Goal: Task Accomplishment & Management: Manage account settings

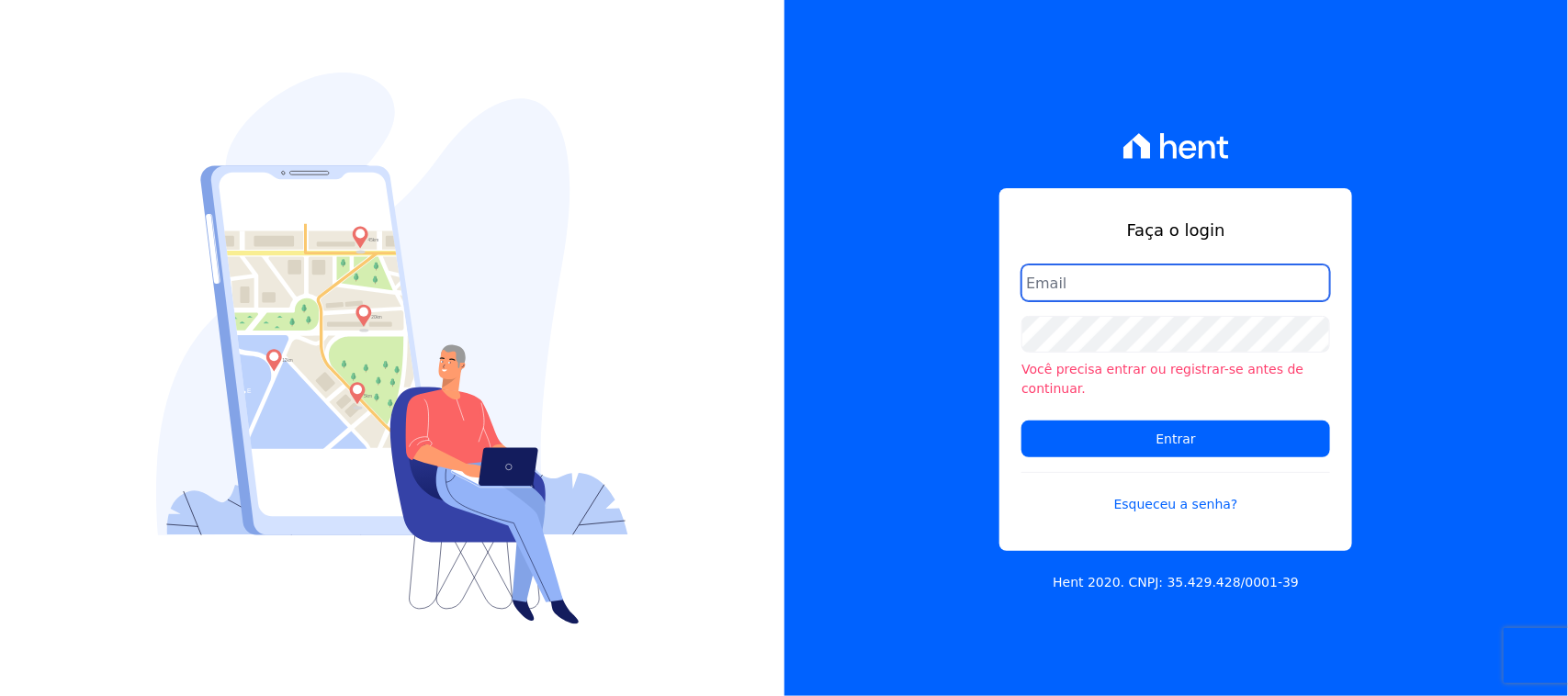
click at [1098, 276] on input "email" at bounding box center [1176, 283] width 309 height 37
type input "[EMAIL_ADDRESS][DOMAIN_NAME]"
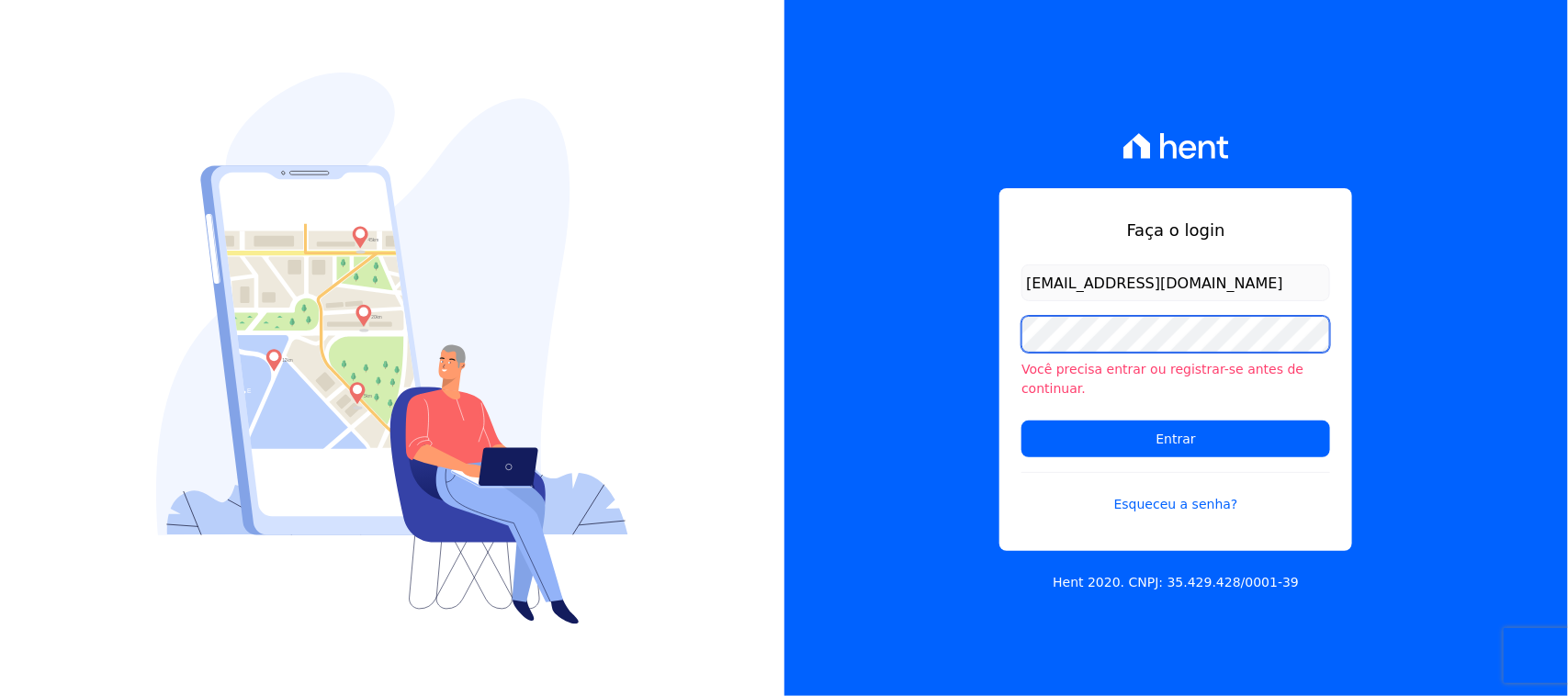
click at [1021, 421] on input "Entrar" at bounding box center [1176, 439] width 309 height 37
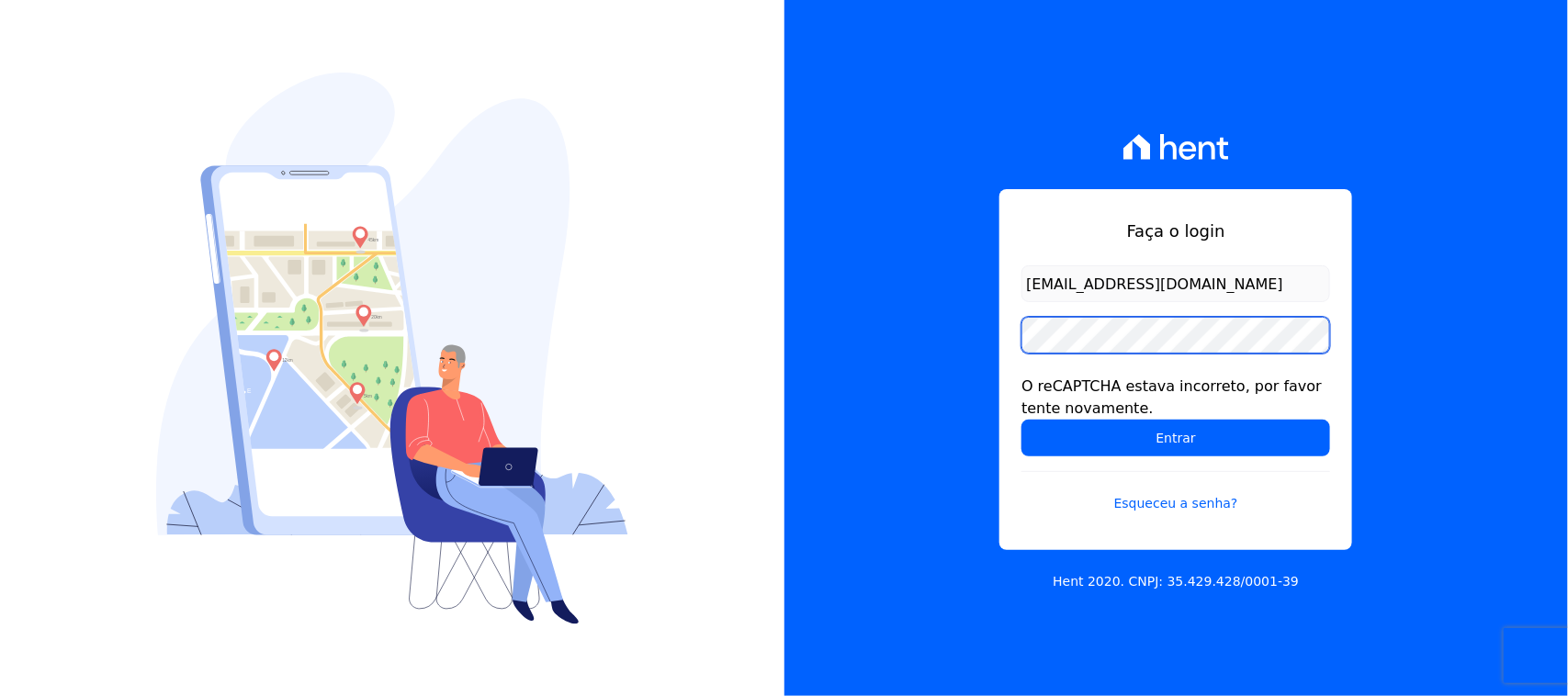
click at [1021, 420] on input "Entrar" at bounding box center [1176, 438] width 309 height 37
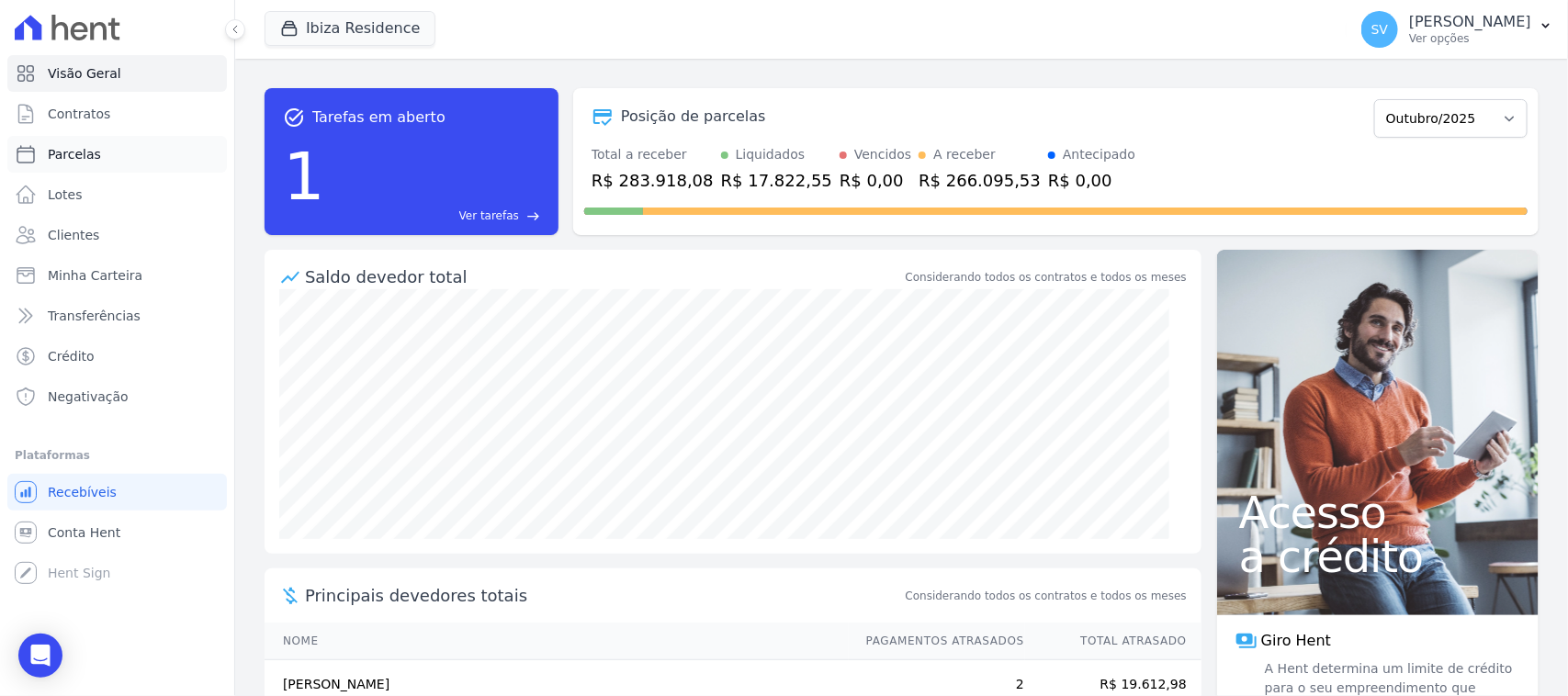
click at [104, 148] on link "Parcelas" at bounding box center [117, 154] width 219 height 37
select select
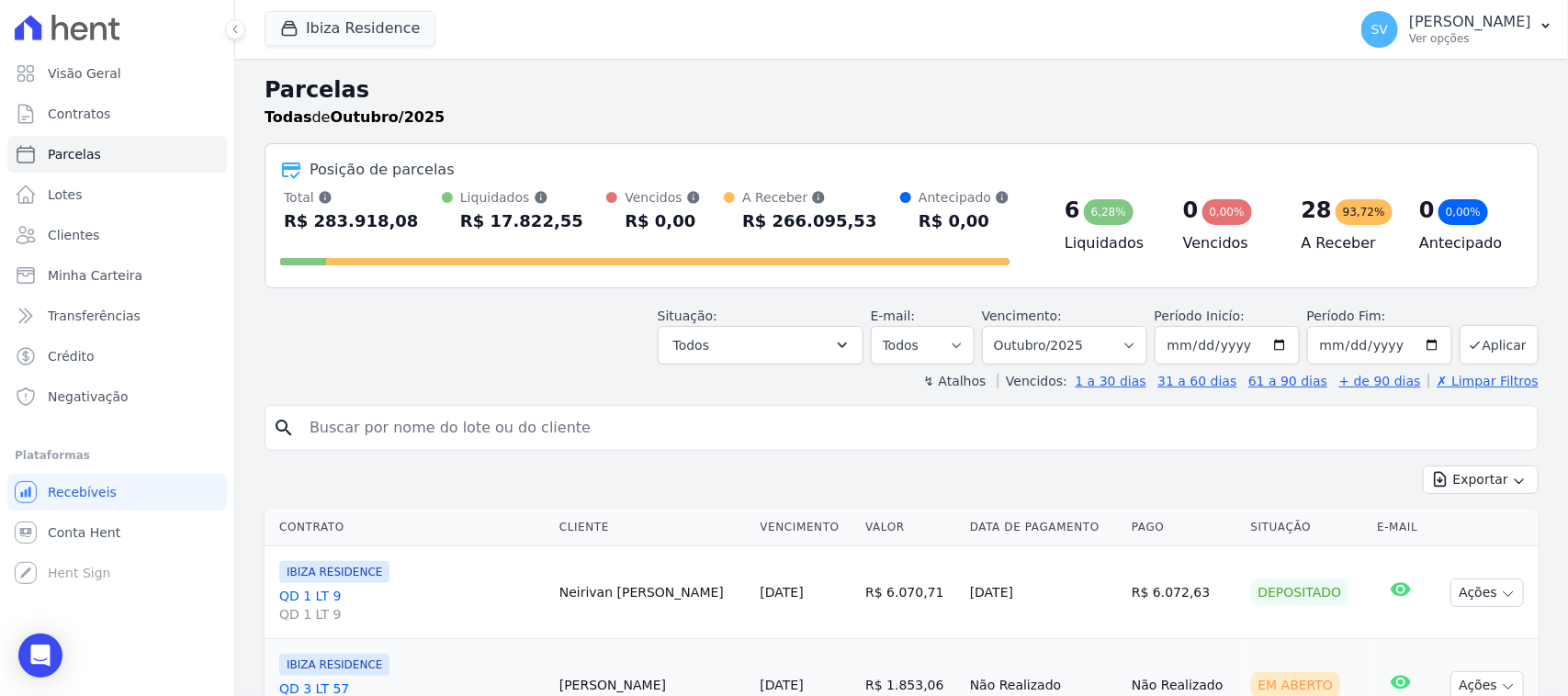
click at [483, 423] on input "search" at bounding box center [914, 428] width 1232 height 37
paste input "Taynara camily pinto de amori"
type input "Taynara camily pinto de amori"
select select
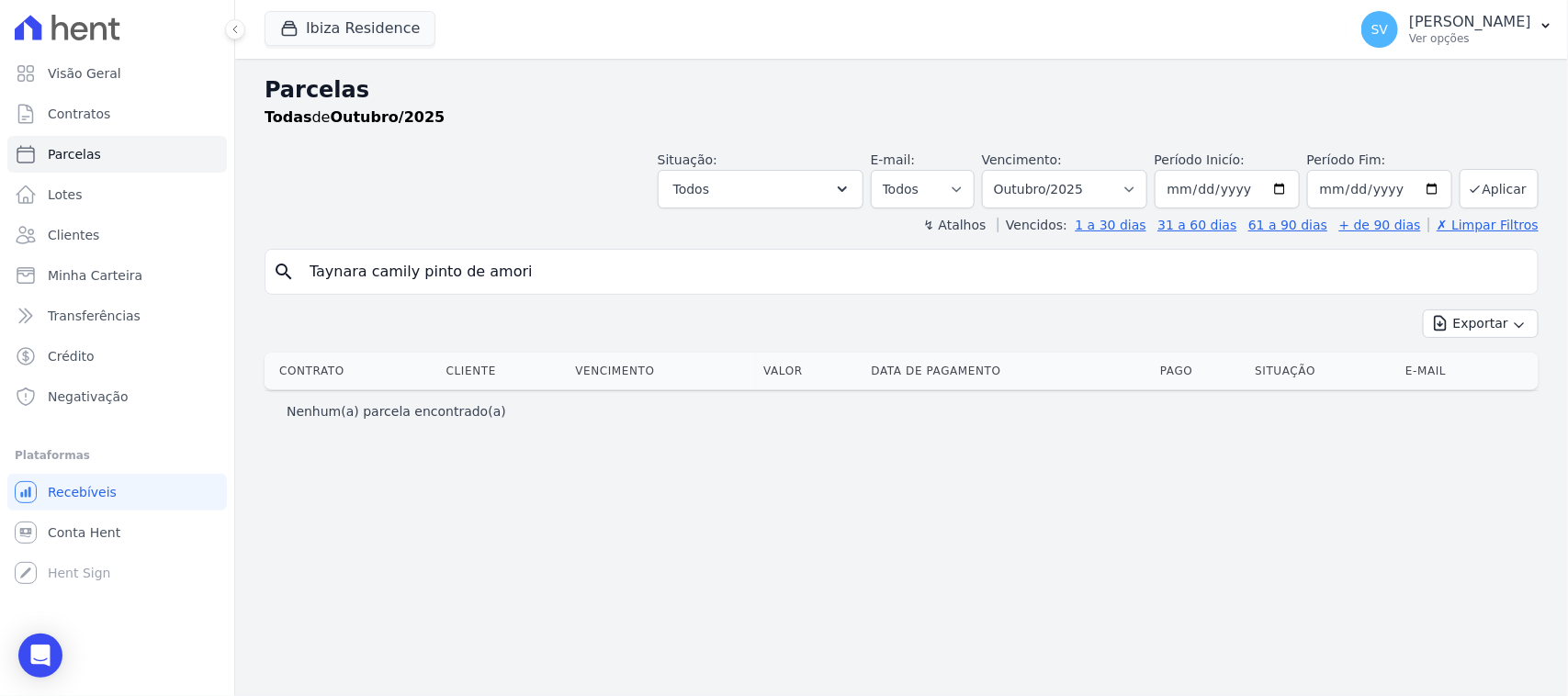
click at [571, 275] on input "Taynara camily pinto de amori" at bounding box center [914, 271] width 1232 height 37
type input "Taynara camily pinto de amorim"
select select
click at [721, 289] on input "Taynara camily pinto de amorim" at bounding box center [914, 271] width 1232 height 37
select select
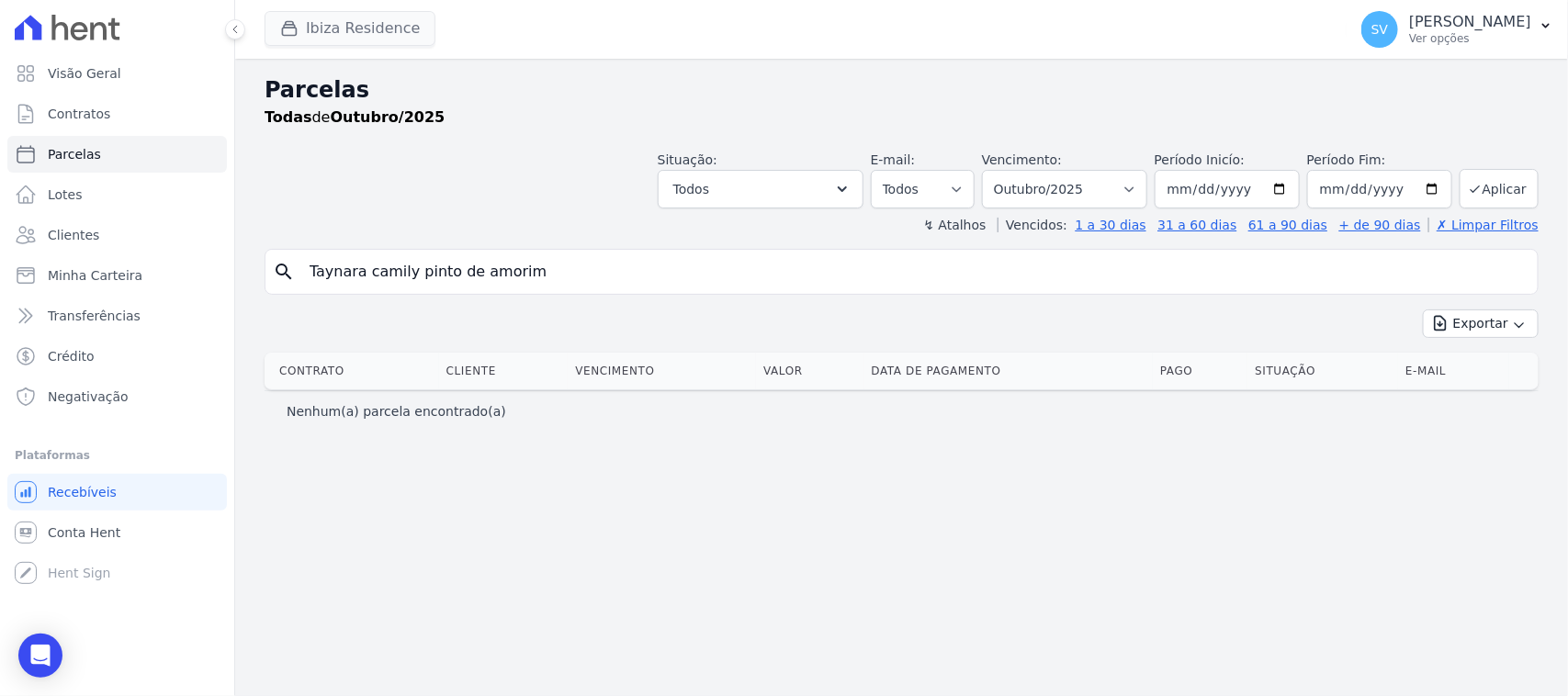
click at [378, 8] on div "Ibiza Residence CONSTRUTORA E IMOBILIARIA FARIAS BAHAMAS EAST VILLAGE COMPLEXO …" at bounding box center [802, 30] width 1075 height 61
click at [366, 21] on button "Ibiza Residence" at bounding box center [350, 29] width 171 height 35
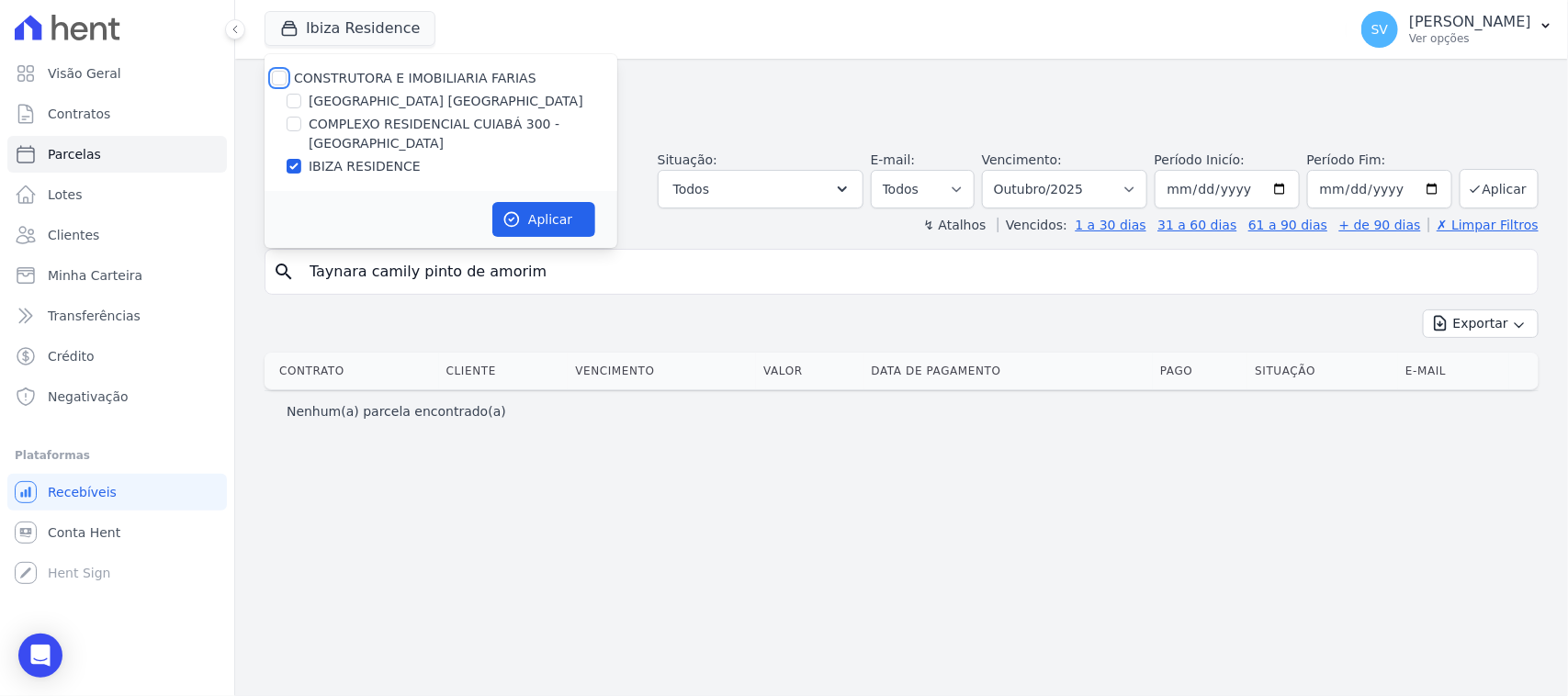
drag, startPoint x: 276, startPoint y: 79, endPoint x: 395, endPoint y: 76, distance: 119.0
click at [277, 78] on input "CONSTRUTORA E IMOBILIARIA FARIAS" at bounding box center [278, 77] width 14 height 14
checkbox input "true"
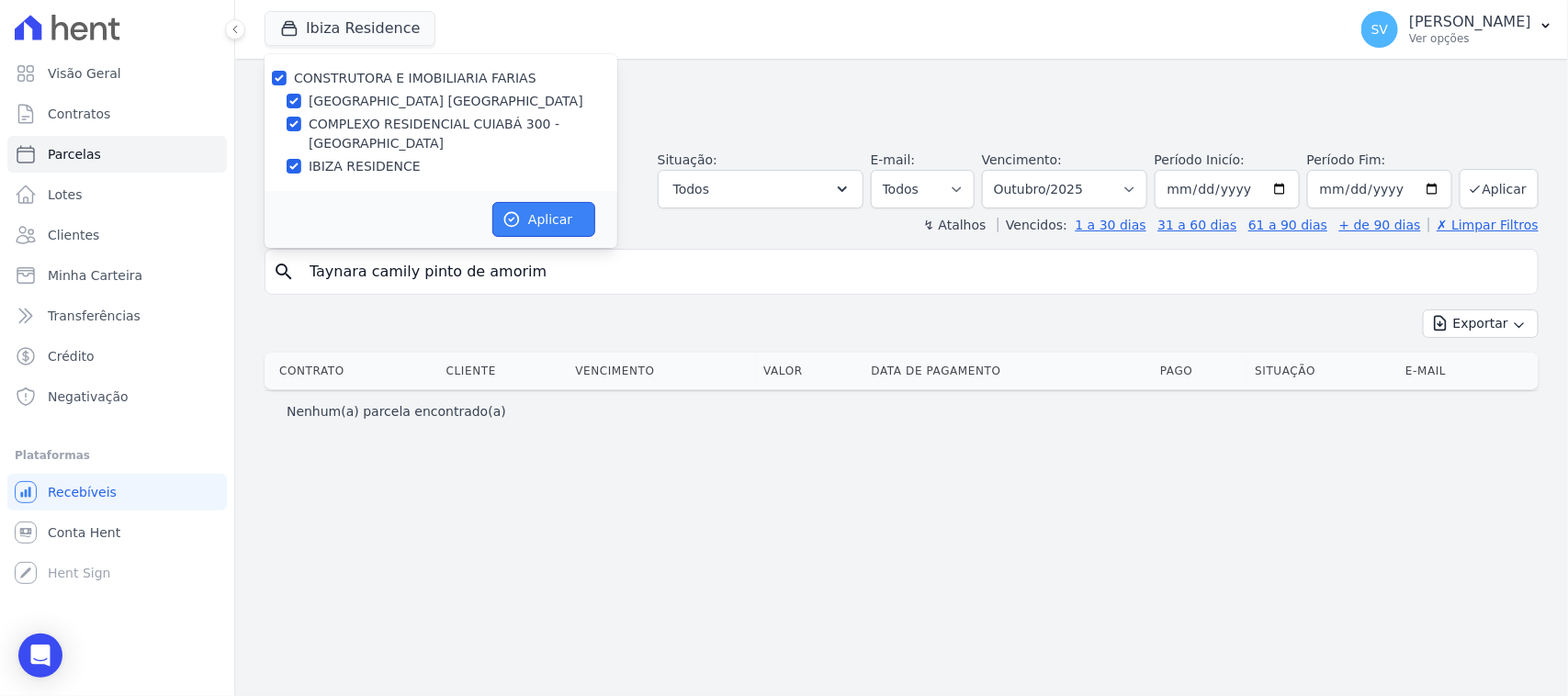
click at [520, 207] on button "Aplicar" at bounding box center [544, 219] width 103 height 35
select select
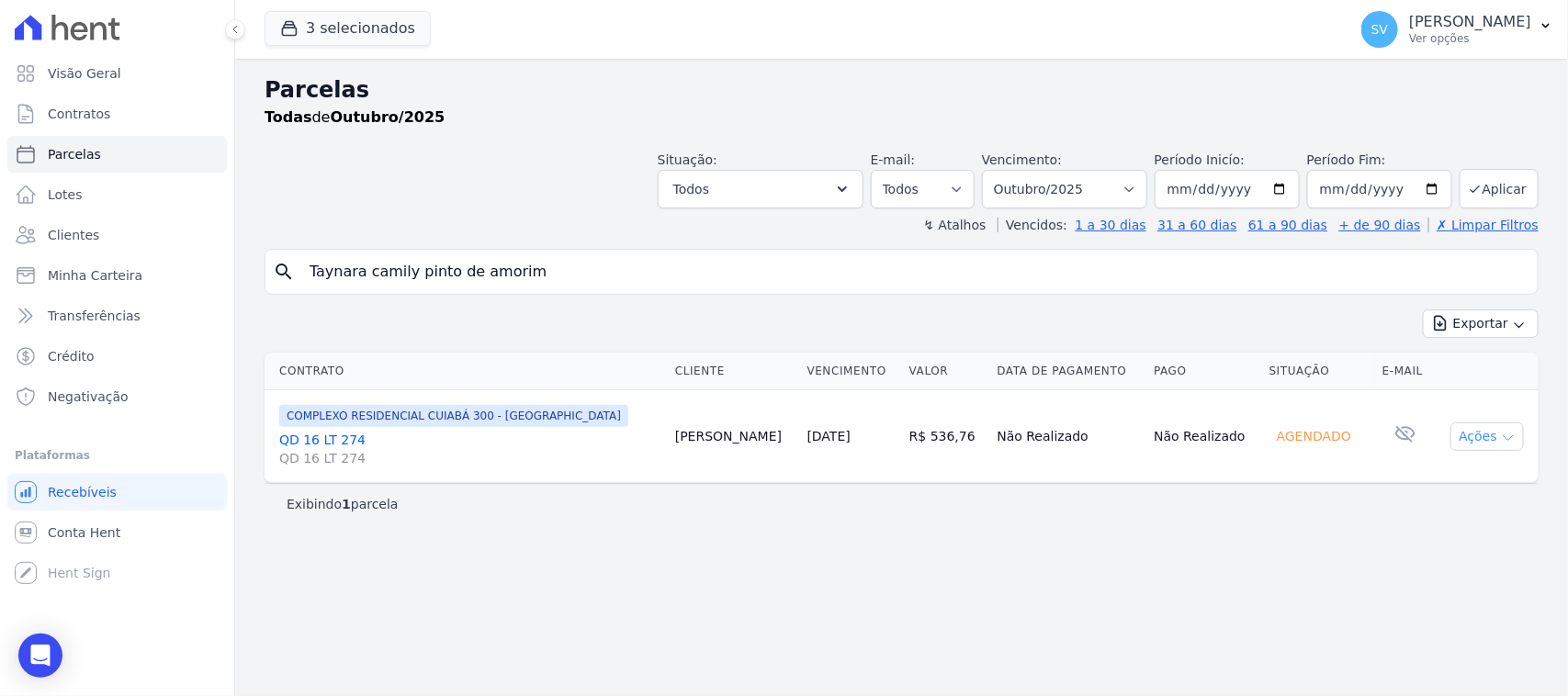
click at [1484, 443] on button "Ações" at bounding box center [1486, 437] width 73 height 29
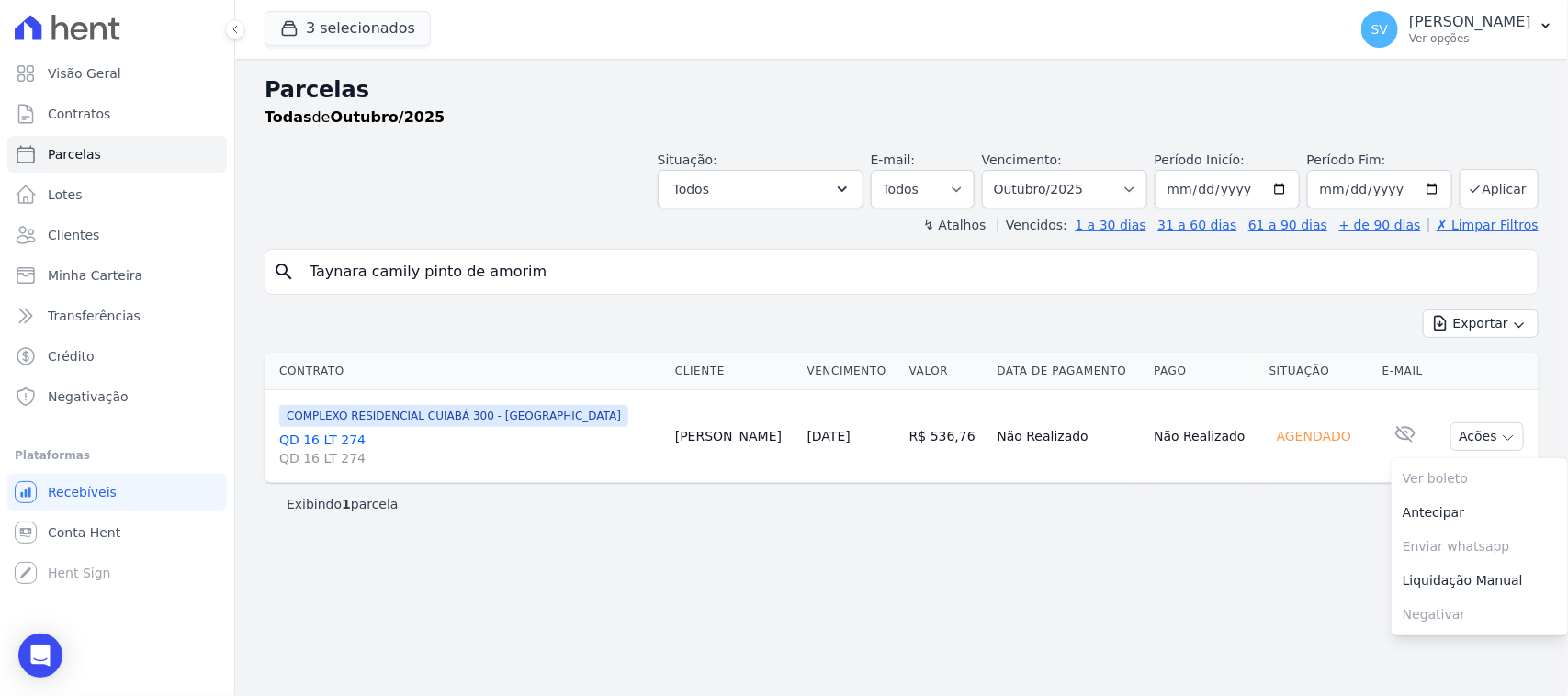
drag, startPoint x: 1370, startPoint y: 521, endPoint x: 1550, endPoint y: 527, distance: 180.1
click at [1377, 519] on div "Exibindo 1 parcela" at bounding box center [901, 503] width 1274 height 41
click at [1409, 34] on p "Ver opções" at bounding box center [1470, 38] width 122 height 14
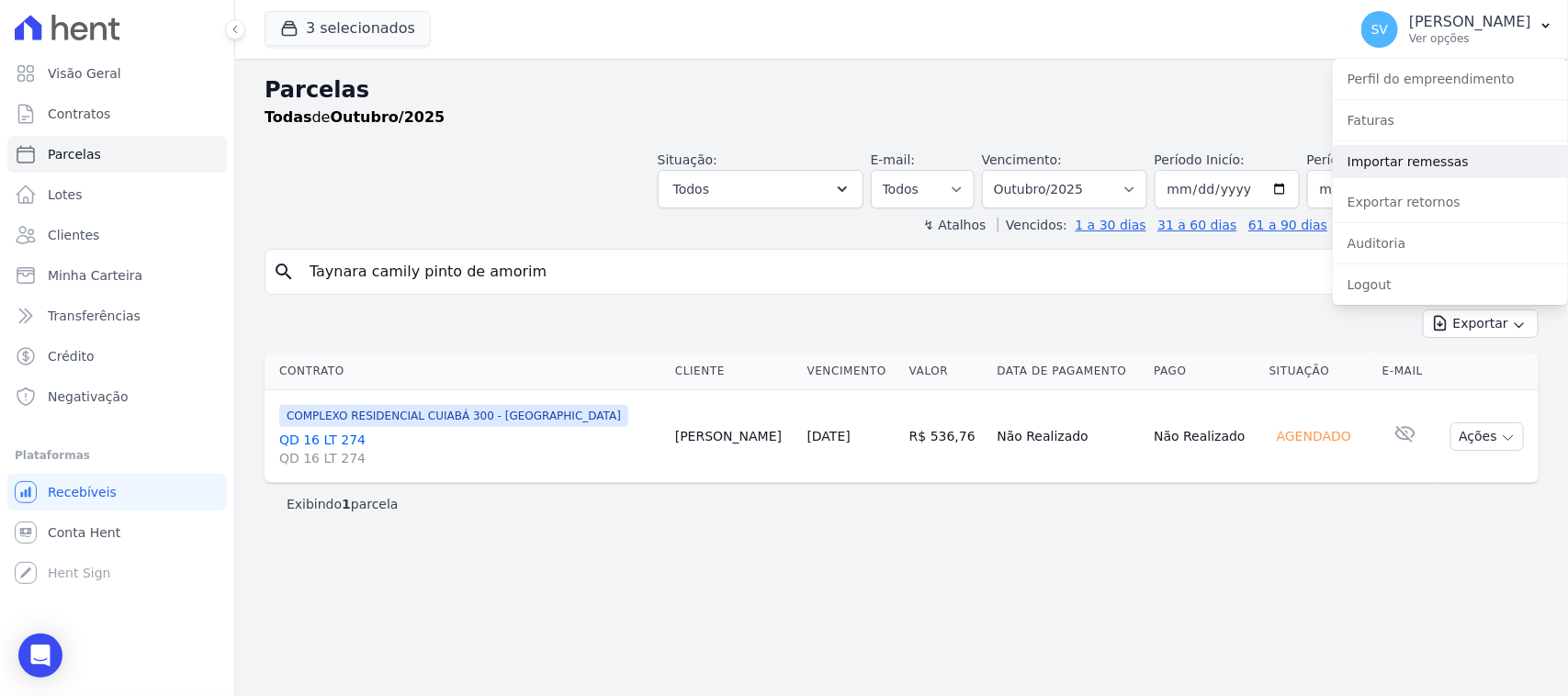
click at [1393, 159] on link "Importar remessas" at bounding box center [1450, 161] width 235 height 33
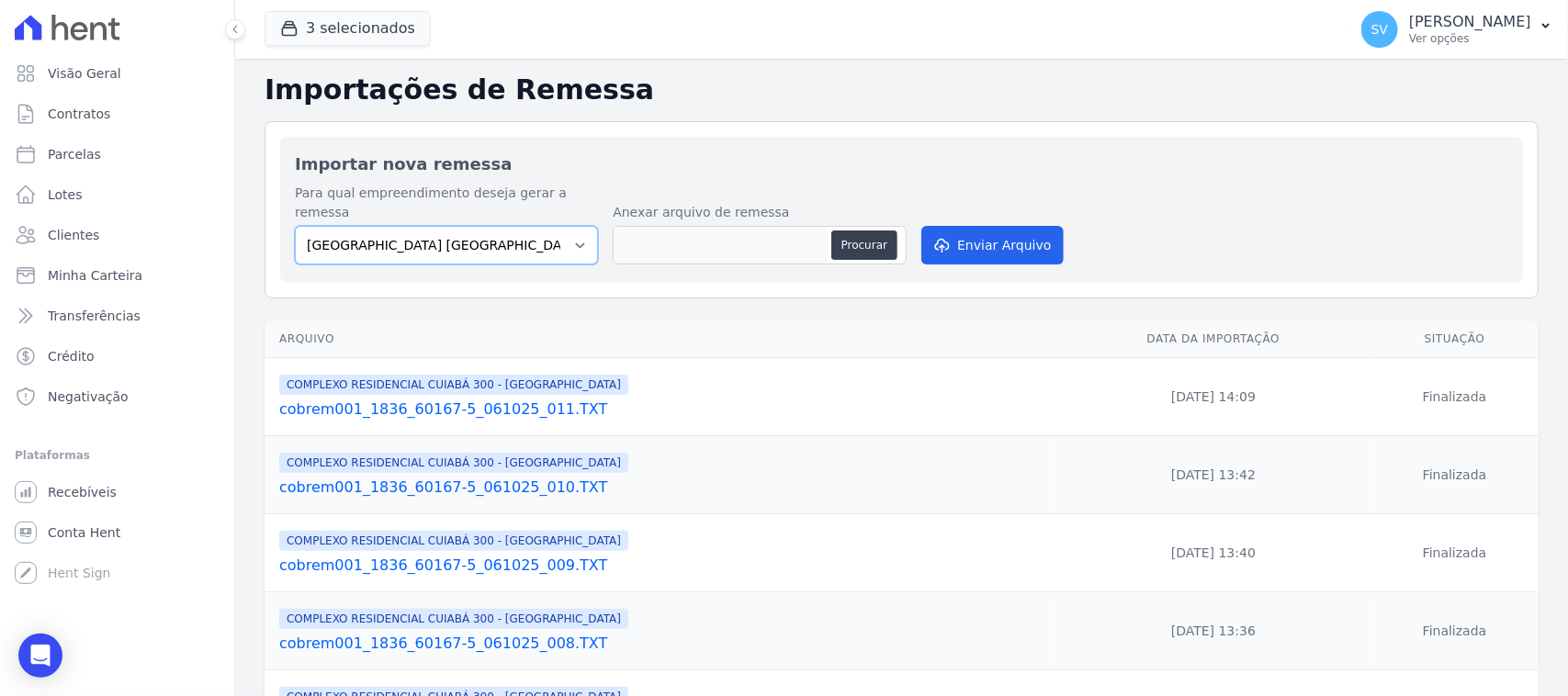
click at [530, 240] on select "BAHAMAS EAST VILLAGE COMPLEXO RESIDENCIAL CUIABÁ 300 - JOÃO DE BARRO IBIZA RESI…" at bounding box center [446, 245] width 303 height 38
select select "a999329b-d322-46c5-b2df-9163b092fb9b"
click at [294, 226] on select "BAHAMAS EAST VILLAGE COMPLEXO RESIDENCIAL CUIABÁ 300 - JOÃO DE BARRO IBIZA RESI…" at bounding box center [446, 245] width 303 height 38
click at [875, 230] on button "Procurar" at bounding box center [864, 245] width 66 height 30
type input "cobrem001_1836_60167-5_071025_001.TXT"
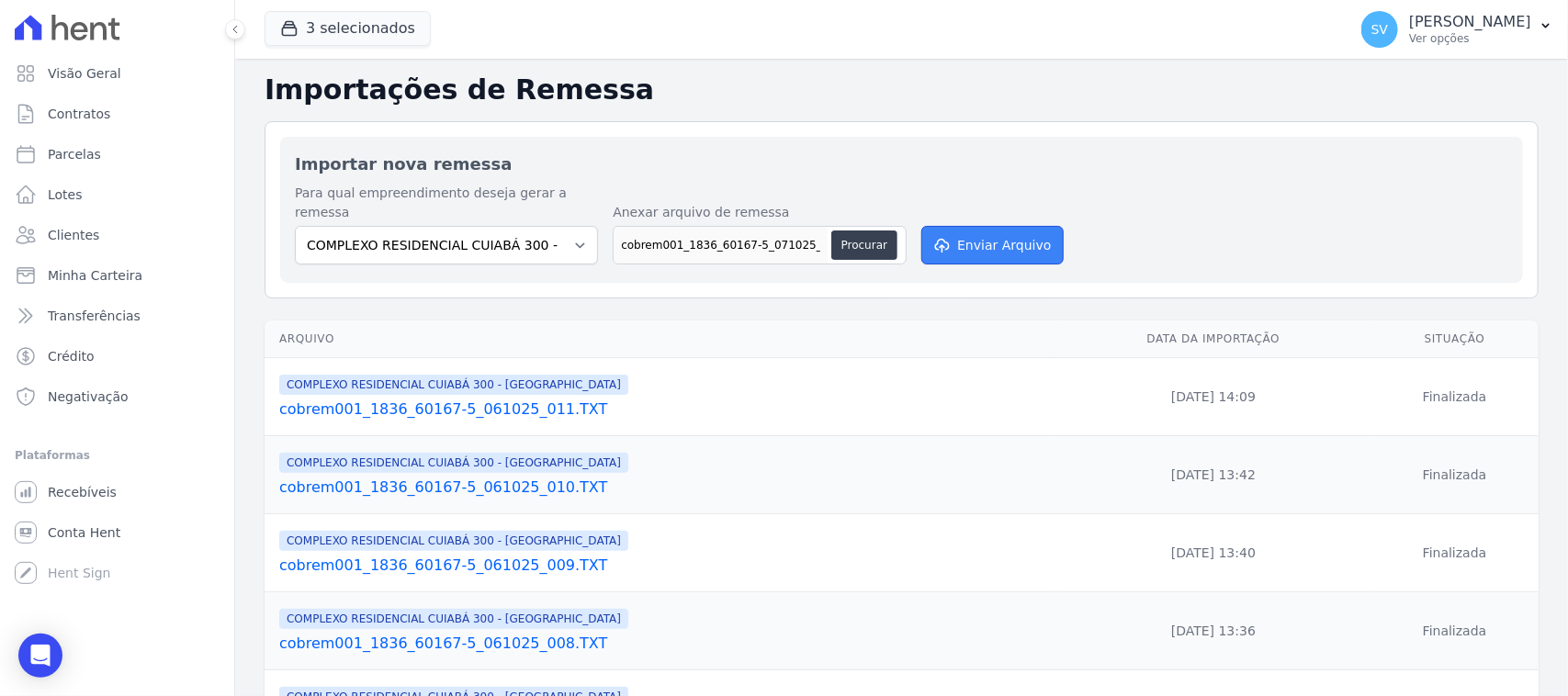
drag, startPoint x: 1024, startPoint y: 223, endPoint x: 943, endPoint y: 264, distance: 90.8
click at [1013, 227] on button "Enviar Arquivo" at bounding box center [992, 245] width 141 height 38
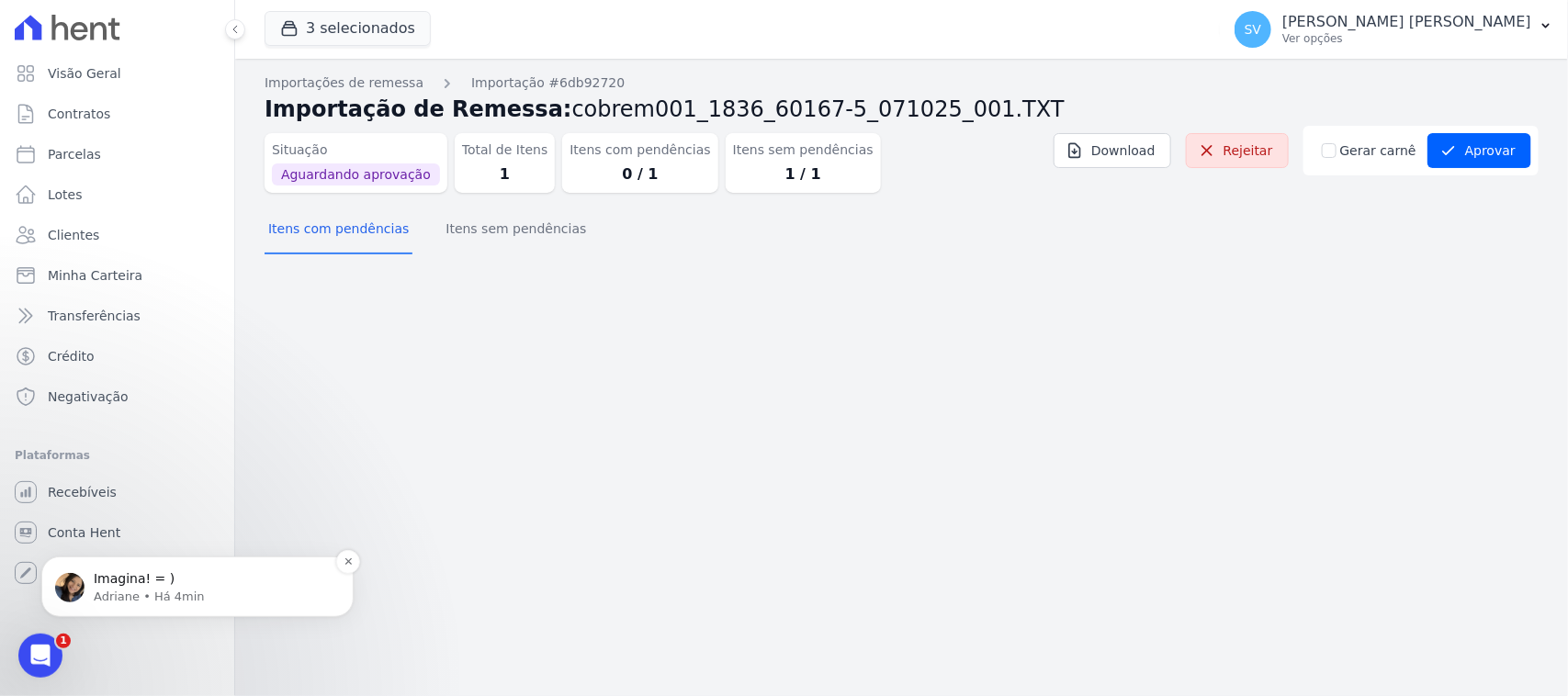
click at [193, 568] on div "Imagina! = ) Adriane • Há 4min" at bounding box center [197, 586] width 285 height 37
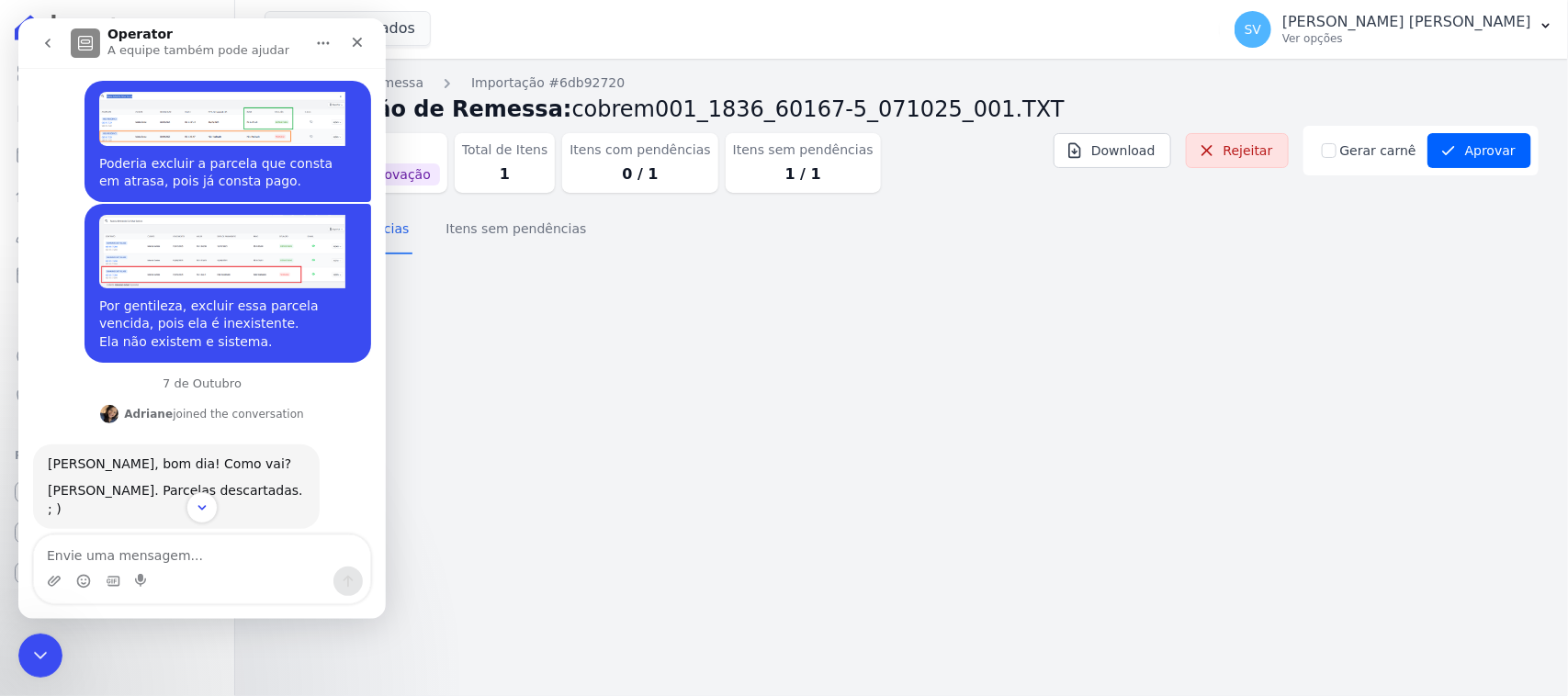
scroll to position [365, 0]
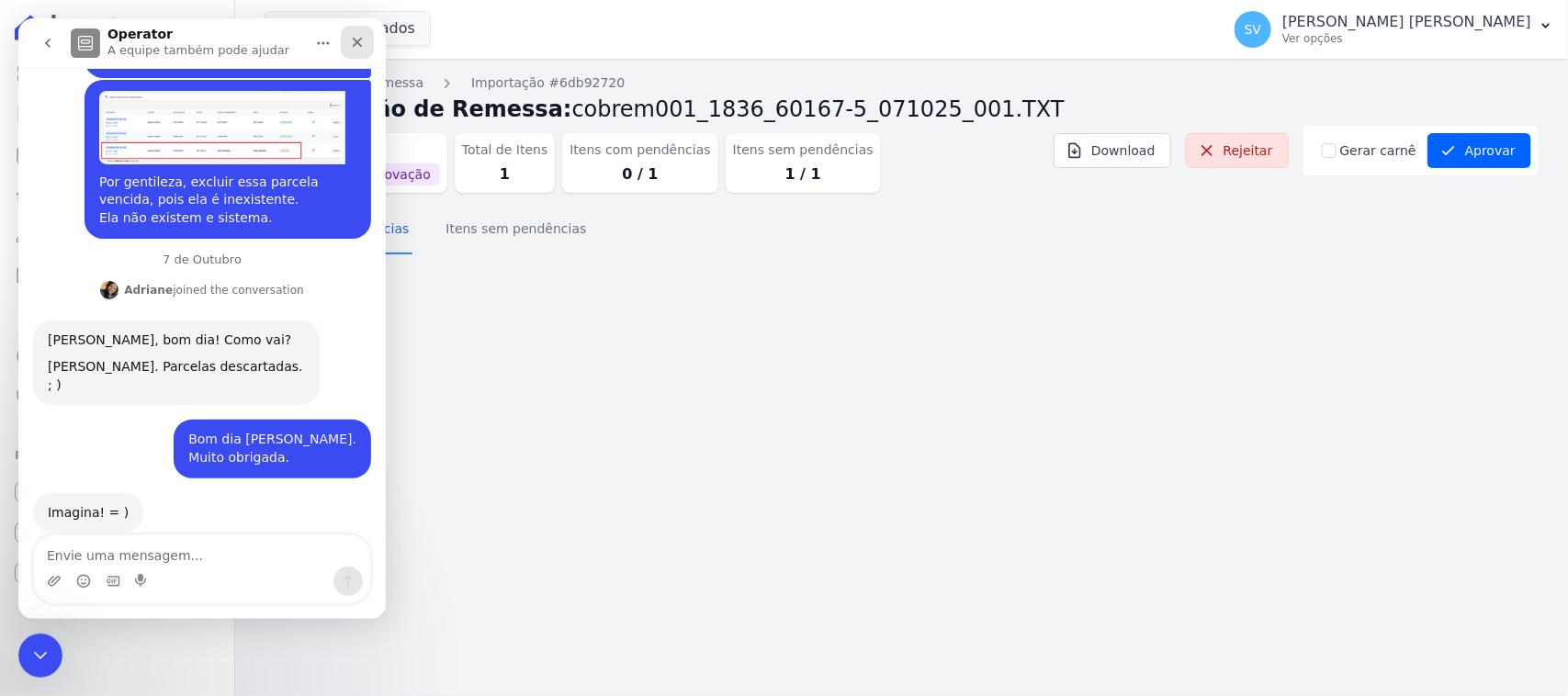
click at [356, 50] on div "Fechar" at bounding box center [357, 42] width 33 height 33
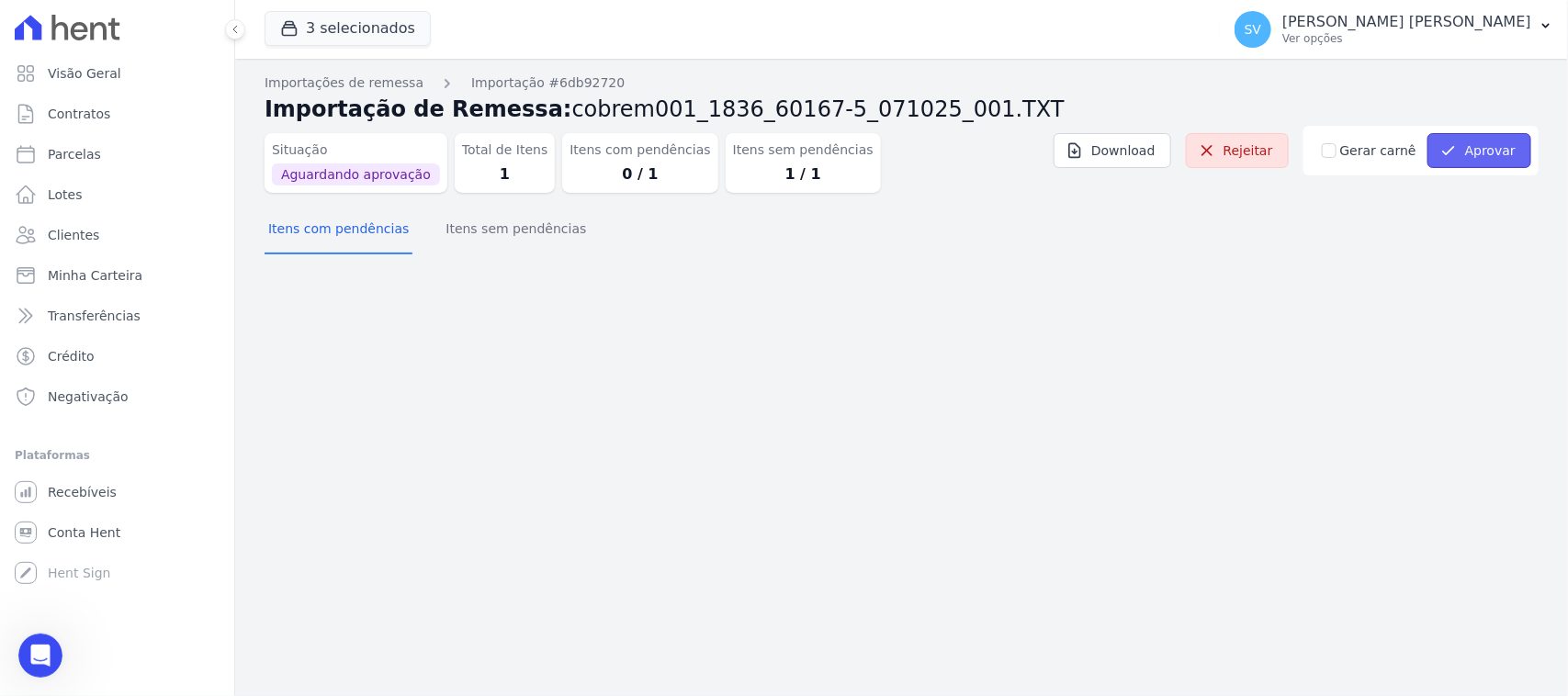
click at [1493, 149] on button "Aprovar" at bounding box center [1478, 150] width 104 height 35
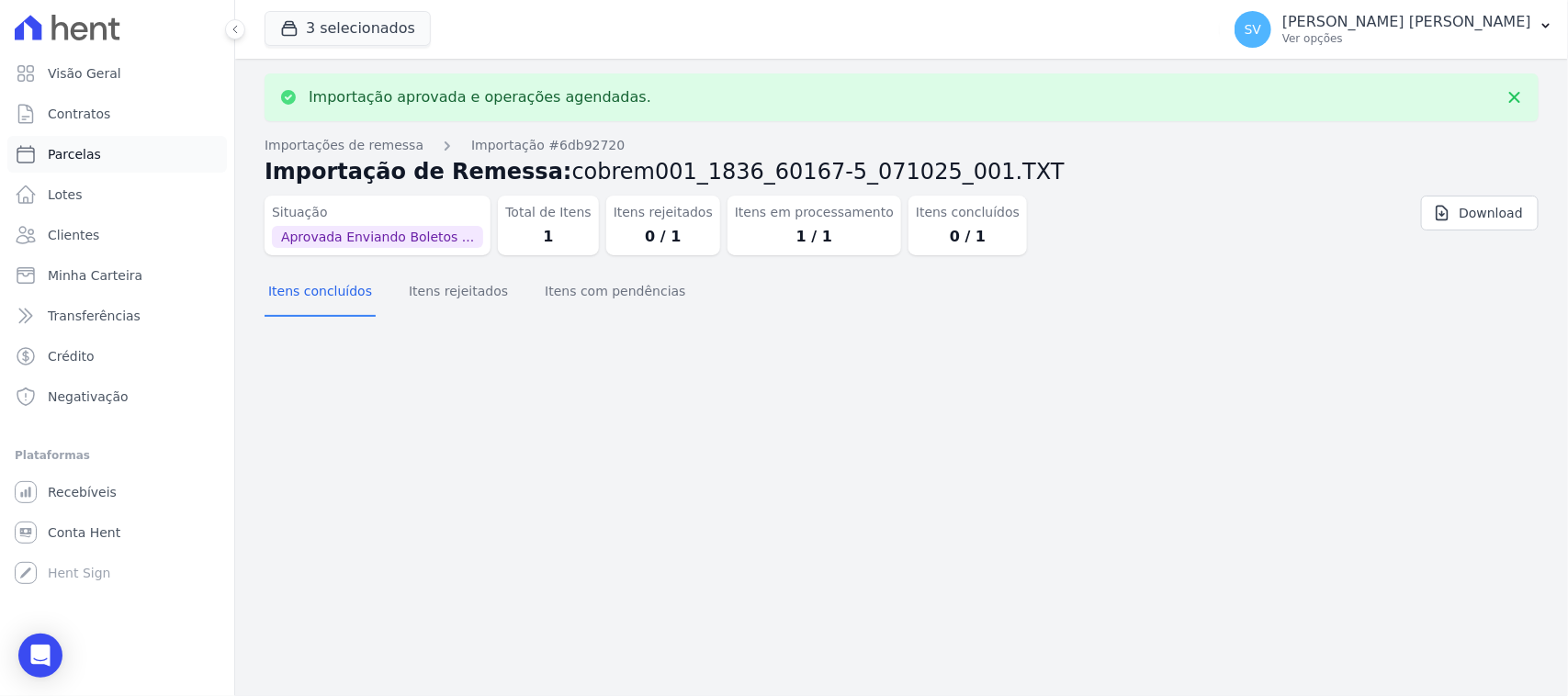
click at [149, 154] on link "Parcelas" at bounding box center [117, 154] width 219 height 37
select select
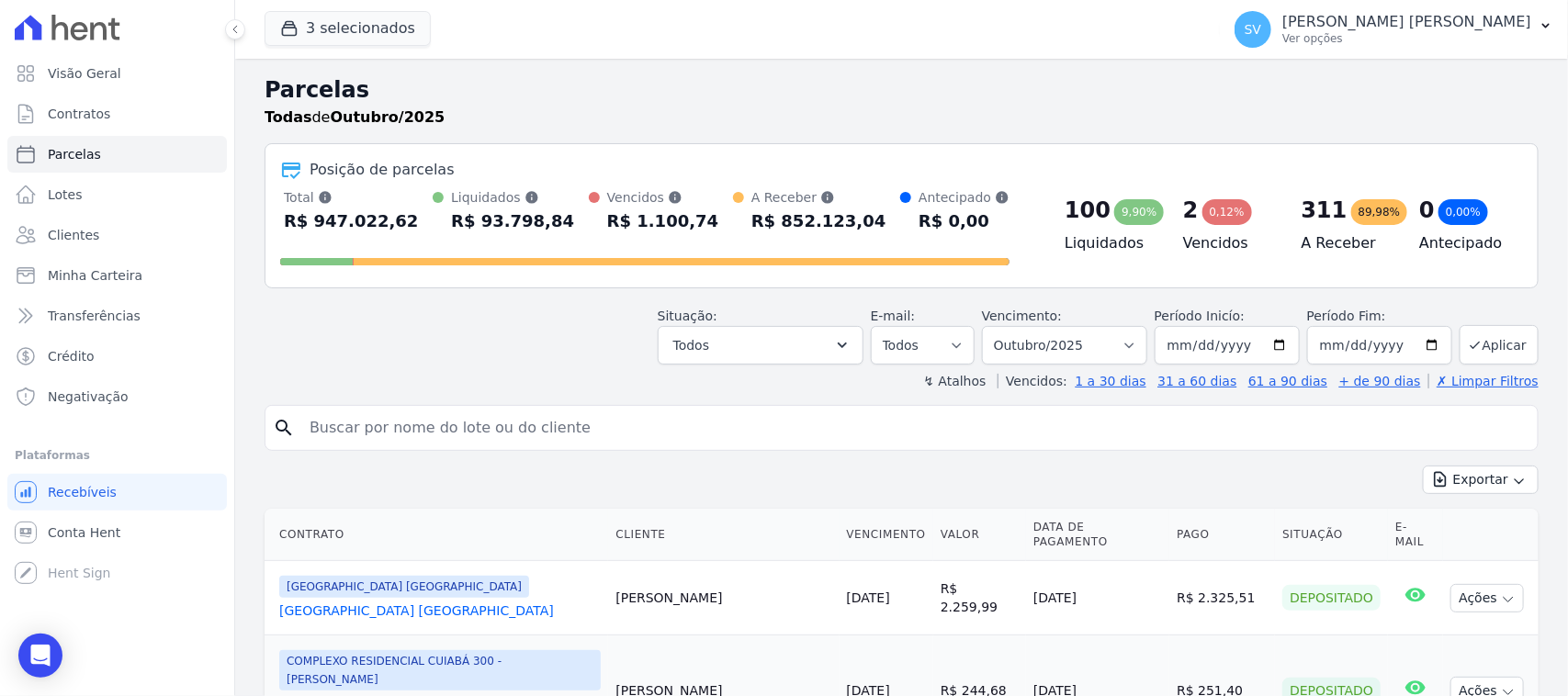
click at [392, 431] on input "search" at bounding box center [914, 428] width 1232 height 37
paste input "Taynara camily pinto de amori"
type input "Taynara camily pinto de amorim"
select select
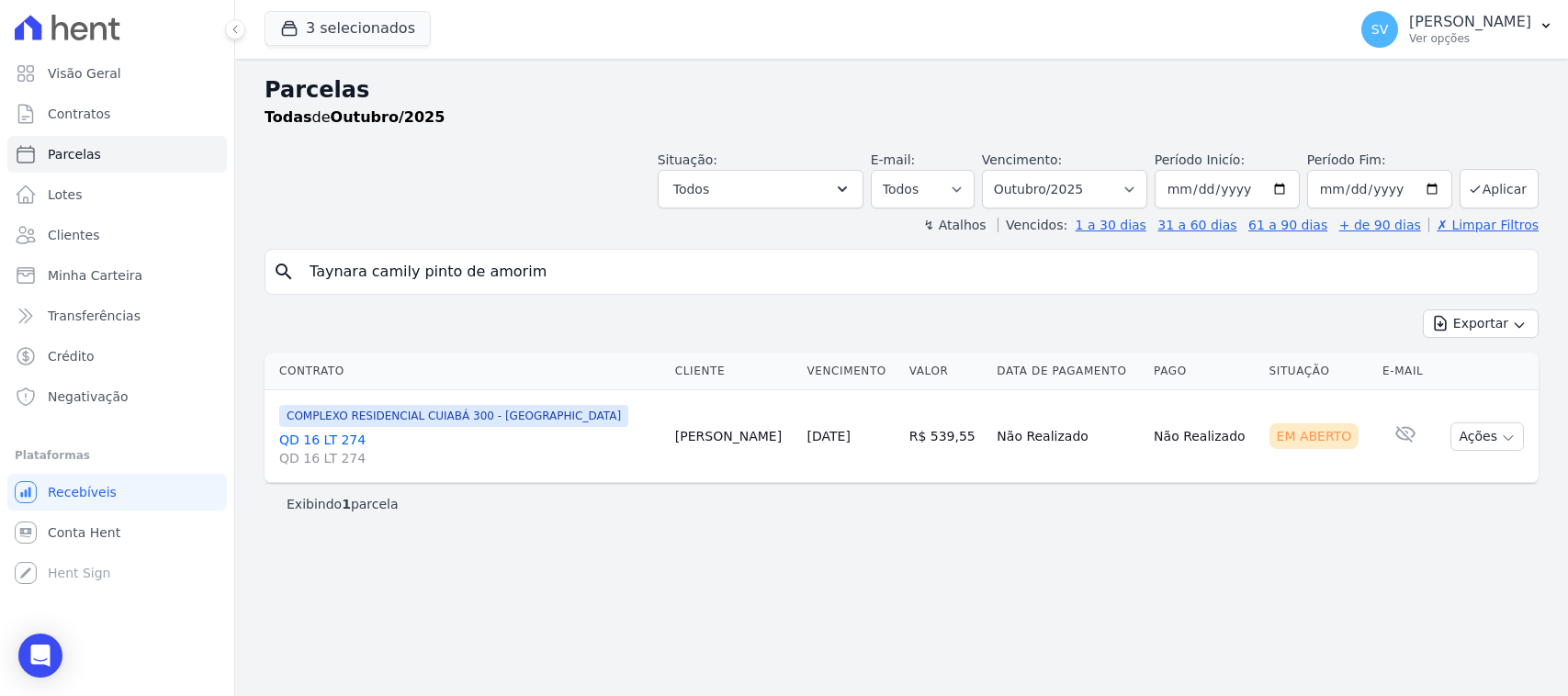
select select
drag, startPoint x: 1456, startPoint y: 433, endPoint x: 1462, endPoint y: 462, distance: 29.6
click at [1453, 433] on button "Ações" at bounding box center [1486, 437] width 73 height 29
click at [1470, 492] on link "Ver boleto" at bounding box center [1479, 479] width 176 height 34
drag, startPoint x: 649, startPoint y: 278, endPoint x: 243, endPoint y: 294, distance: 406.3
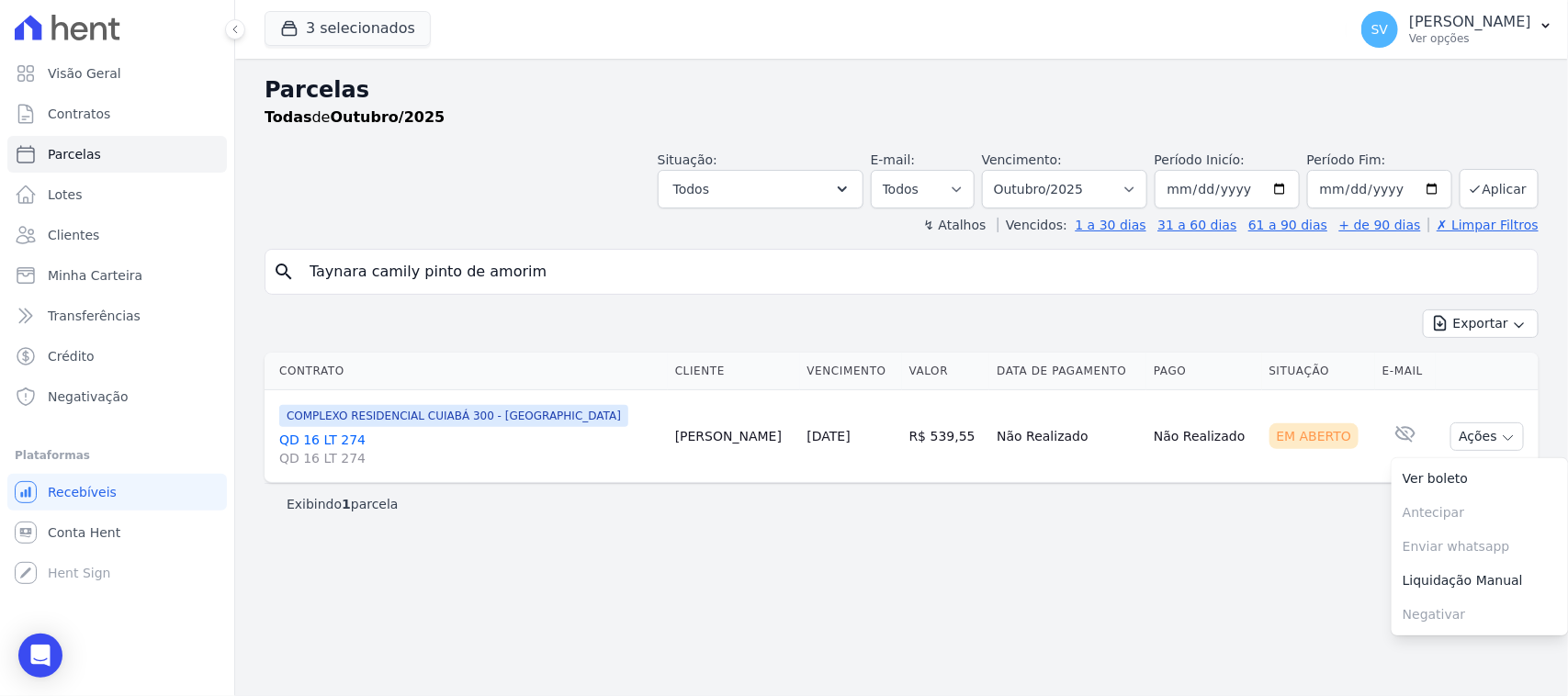
click at [243, 294] on div "Parcelas Todas de Outubro/2025 Situação: Agendado Em Aberto Pago Processando Ca…" at bounding box center [901, 377] width 1333 height 637
paste input "Segue boleto conforme solicitado: Parcela nº x – Recurso Próprio Vencimento: da…"
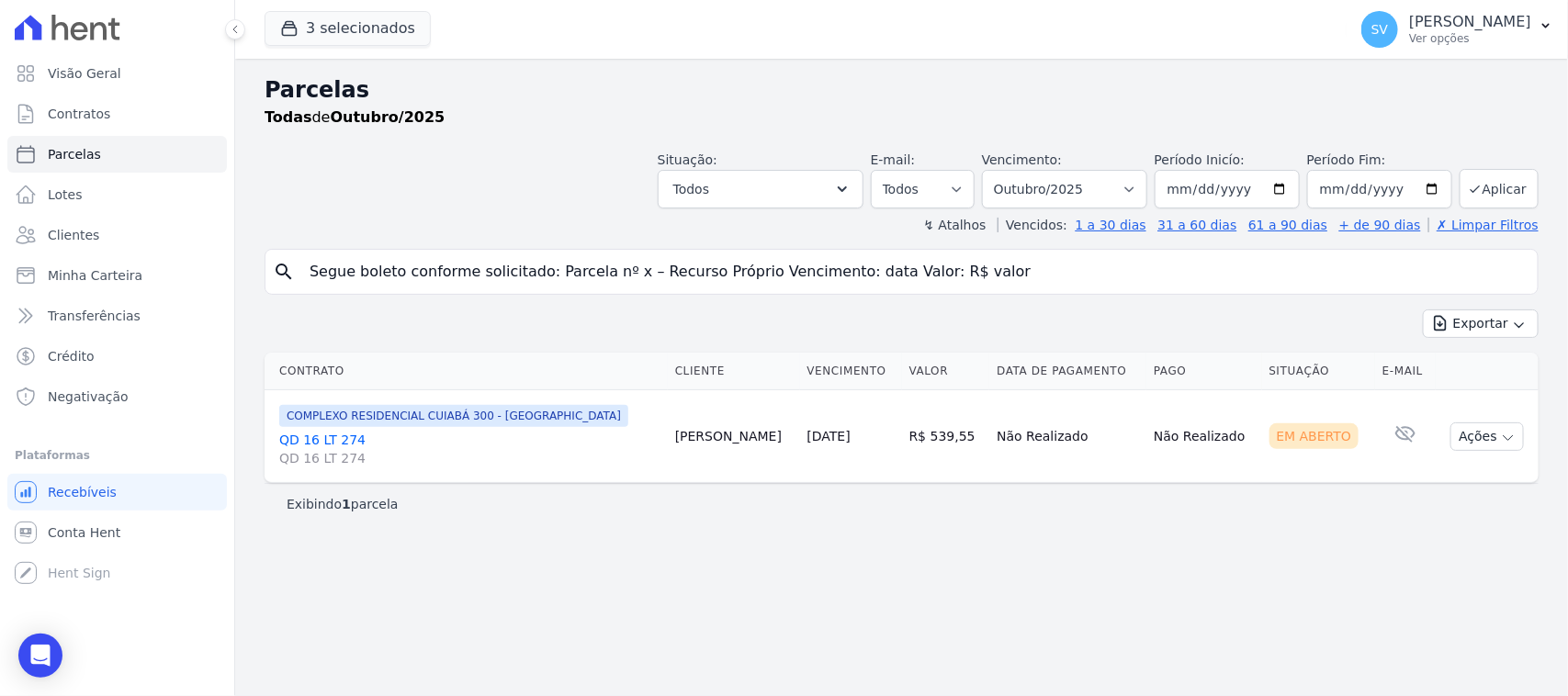
drag, startPoint x: 986, startPoint y: 268, endPoint x: 216, endPoint y: 254, distance: 770.1
click at [197, 288] on div "Visão Geral Contratos Parcelas Lotes Clientes Minha Carteira Transferências Cré…" at bounding box center [784, 348] width 1568 height 696
type input "Segue boleto conforme solicitado: Parcela nº x – Recurso Próprio Vencimento: da…"
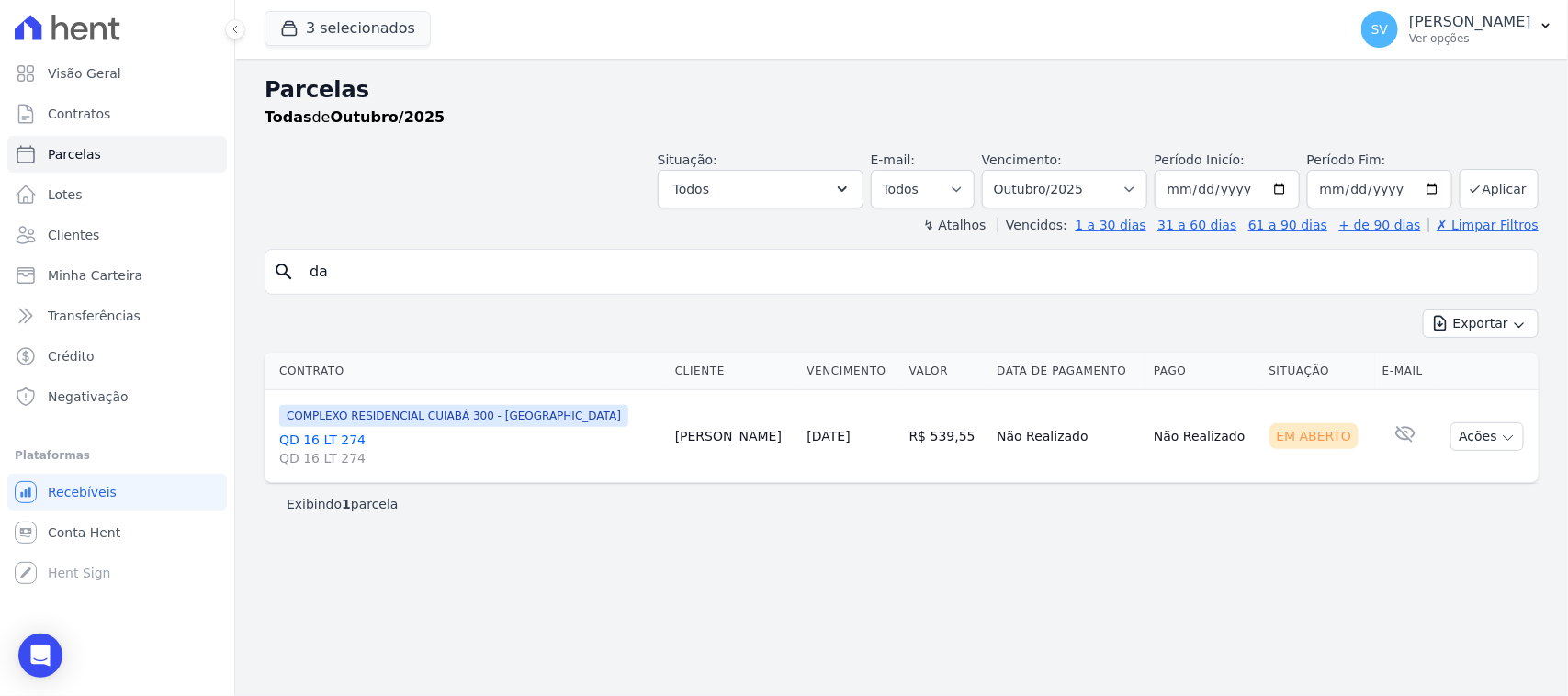
type input "d"
type input "david dantas"
select select
click at [1409, 23] on p "[PERSON_NAME]" at bounding box center [1470, 21] width 122 height 18
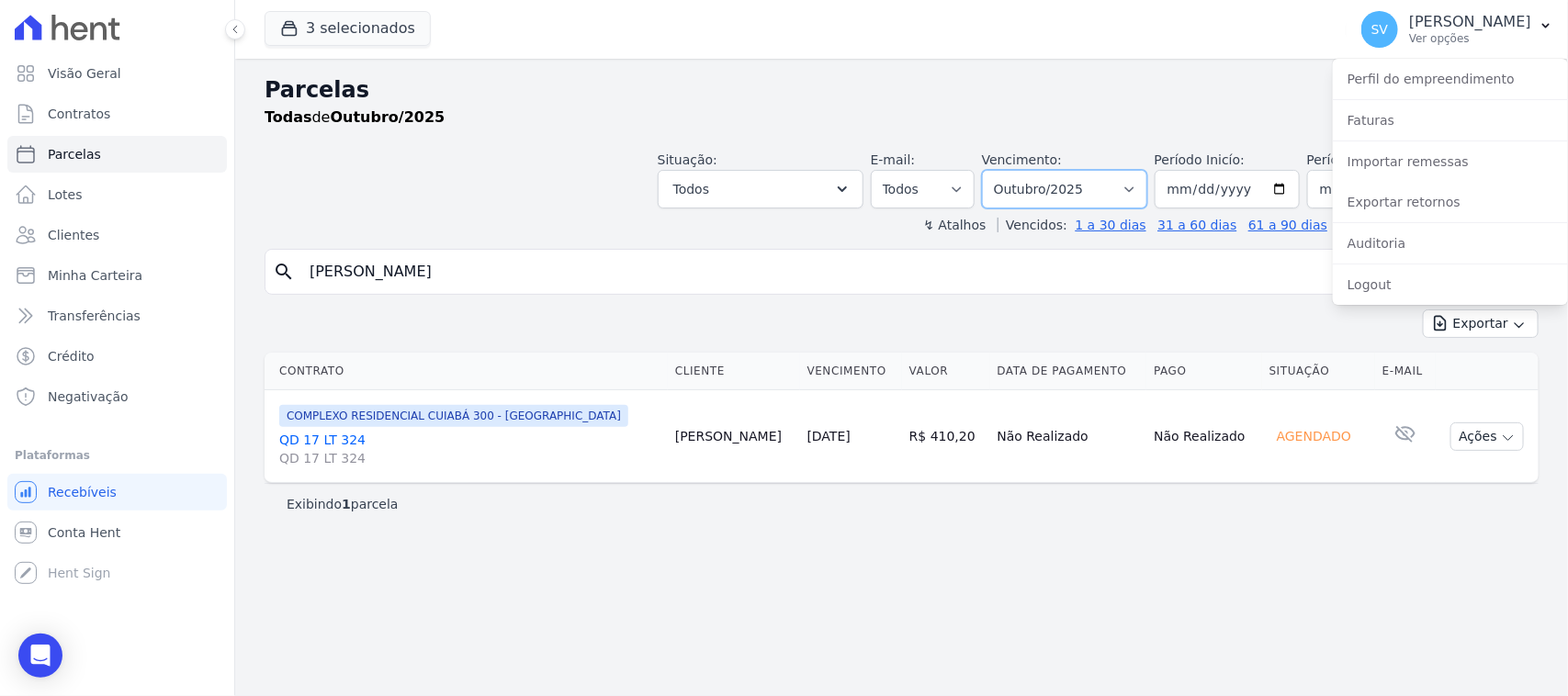
click at [1135, 191] on select "Filtrar por período ──────── Todos os meses Outubro/2022 Novembro/2022 Dezembro…" at bounding box center [1065, 189] width 166 height 38
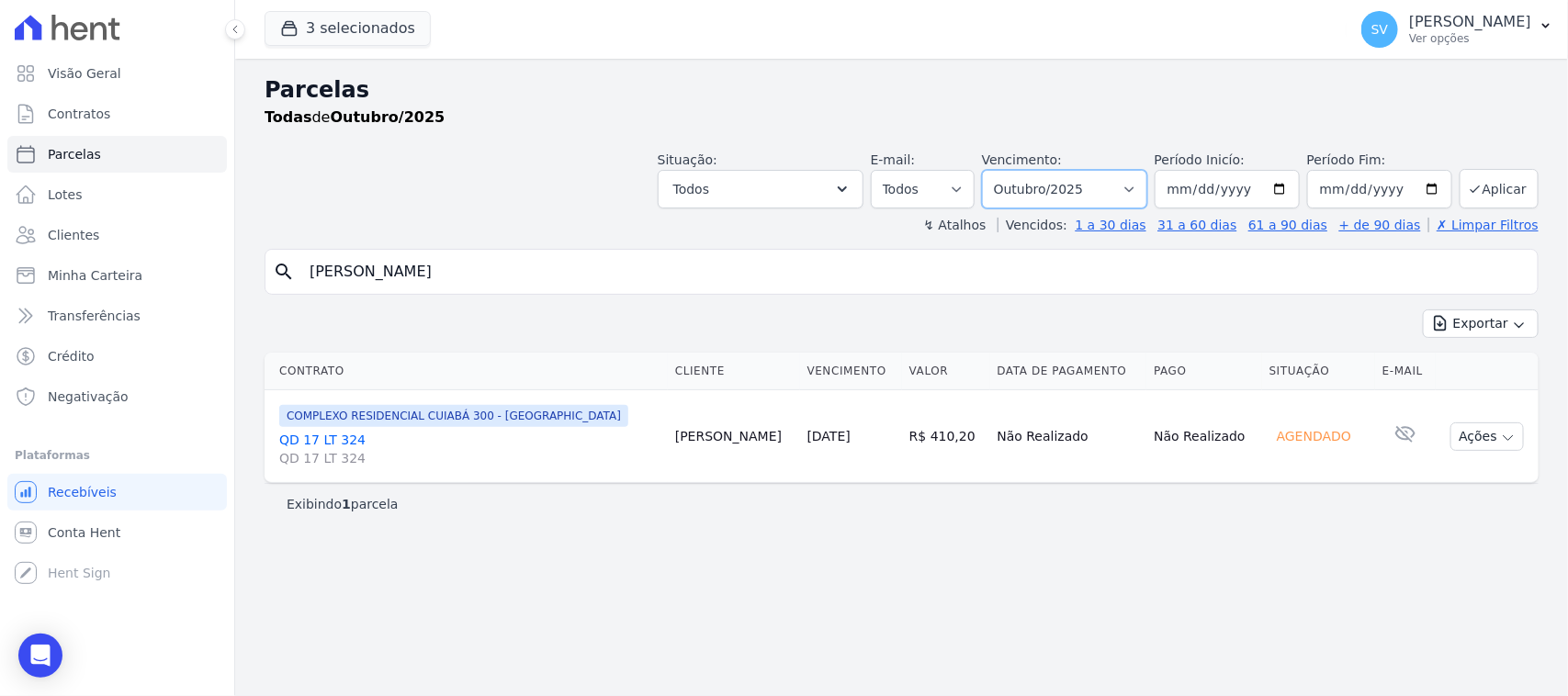
select select "09/2025"
click at [1006, 169] on select "Filtrar por período ──────── Todos os meses Outubro/2022 Novembro/2022 Dezembro…" at bounding box center [1065, 189] width 166 height 38
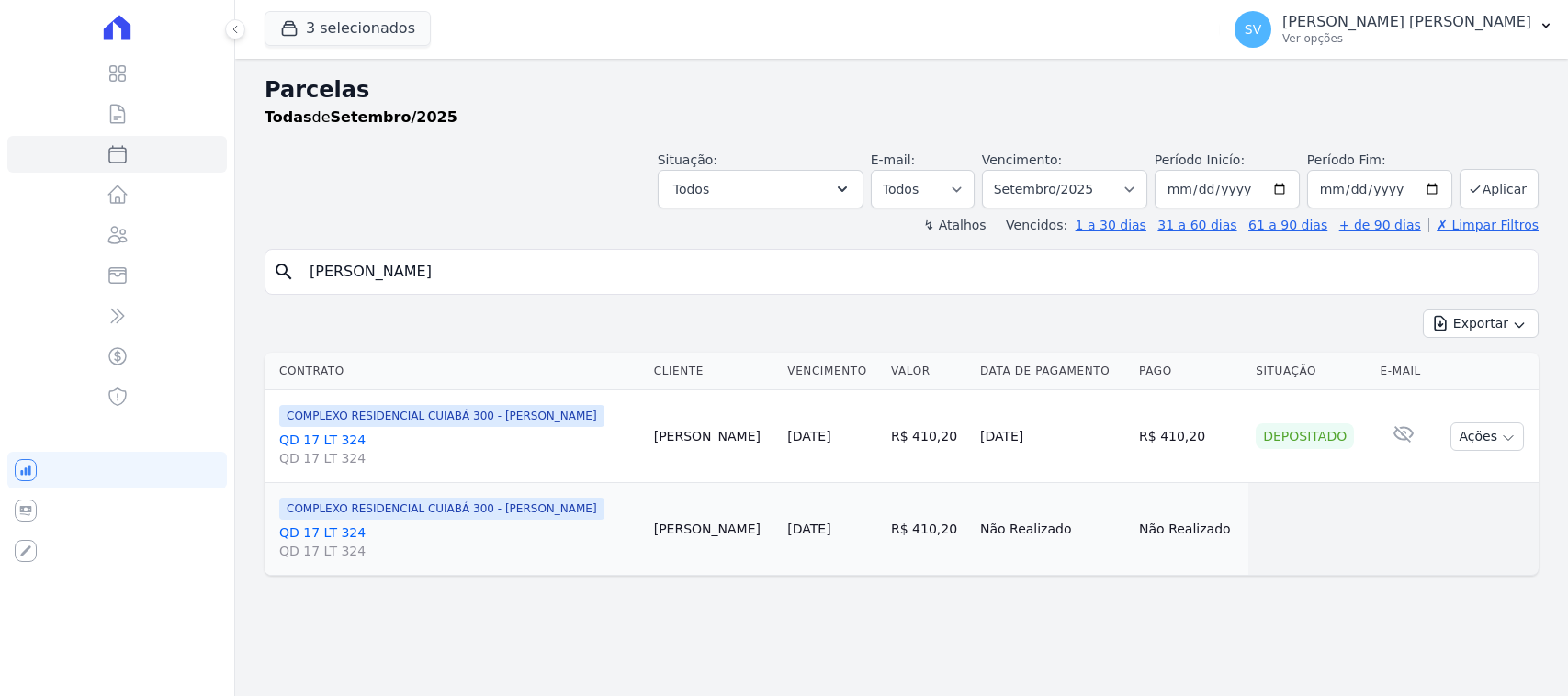
select select
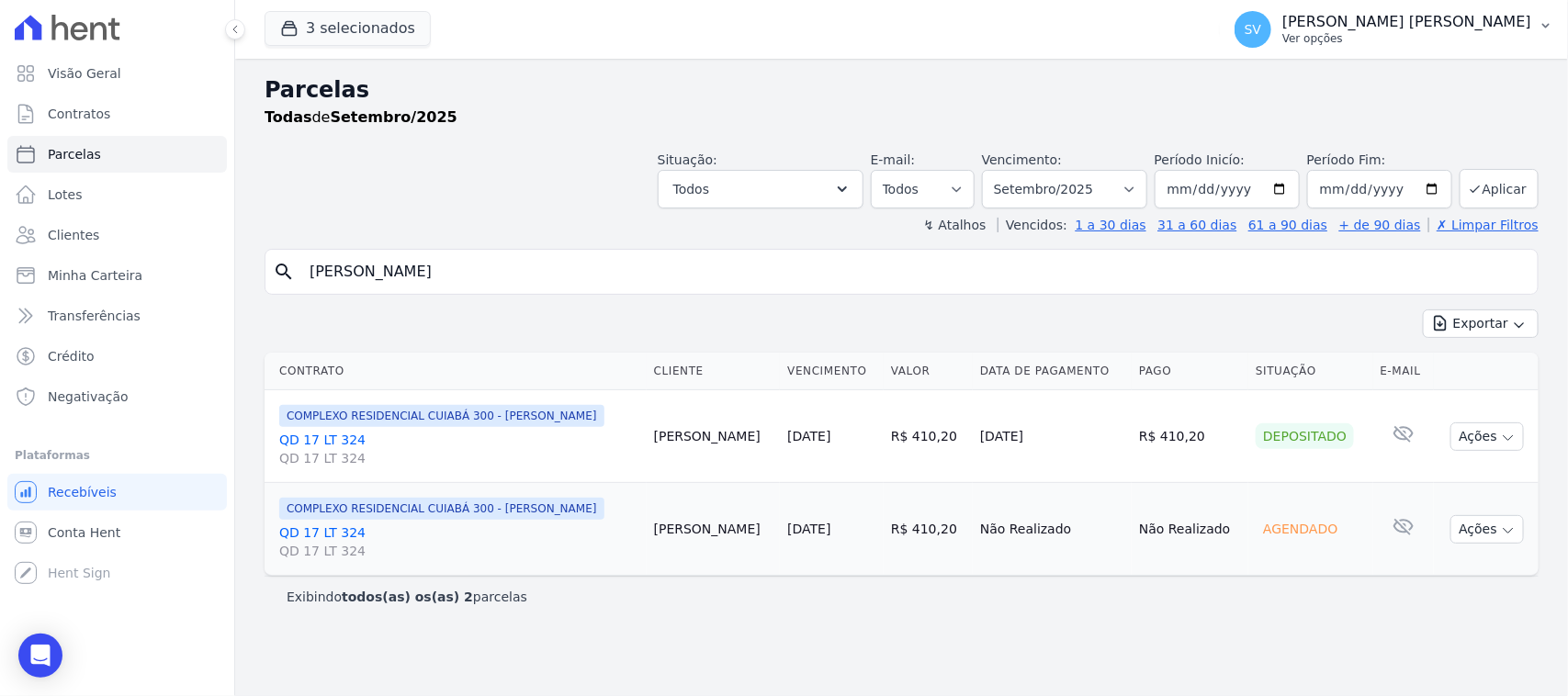
click at [1388, 14] on p "[PERSON_NAME] [PERSON_NAME]" at bounding box center [1406, 21] width 249 height 18
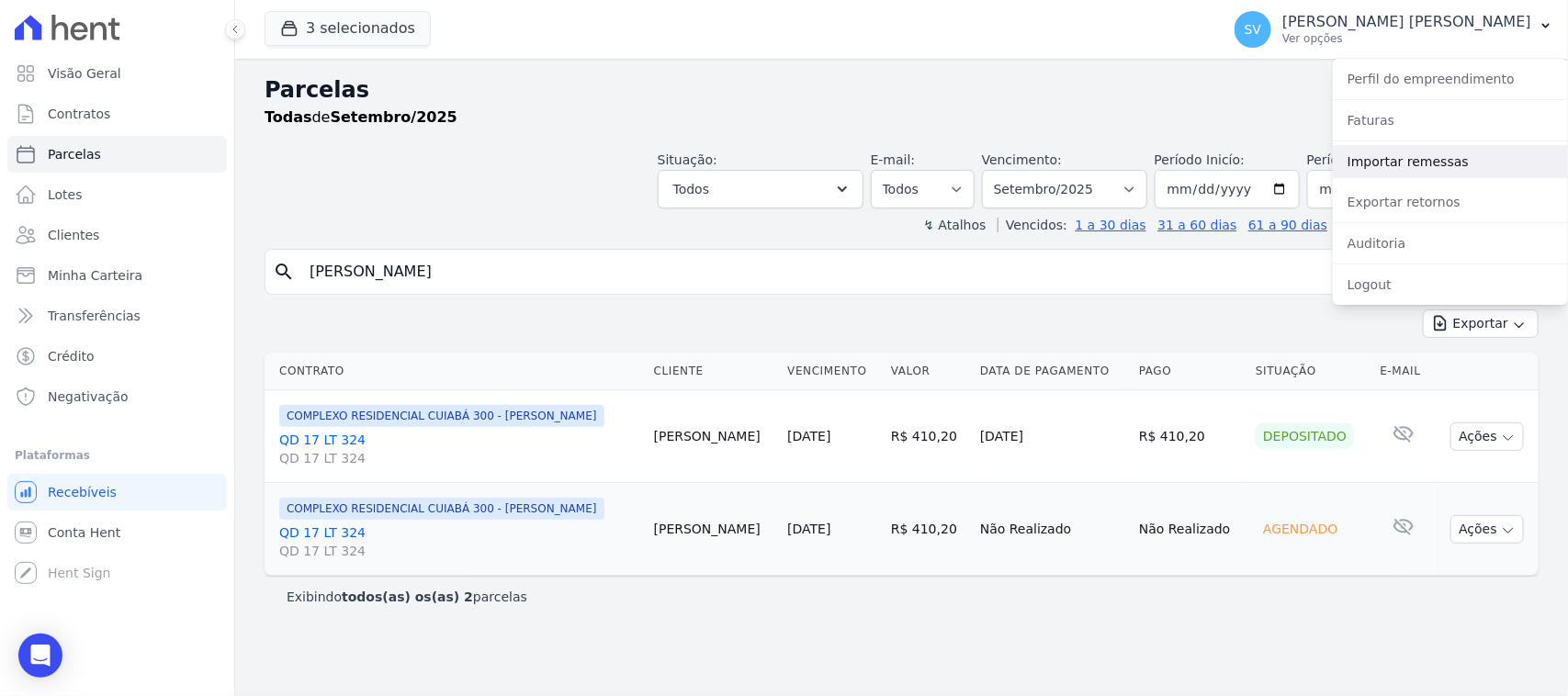
click at [1401, 162] on link "Importar remessas" at bounding box center [1450, 161] width 235 height 33
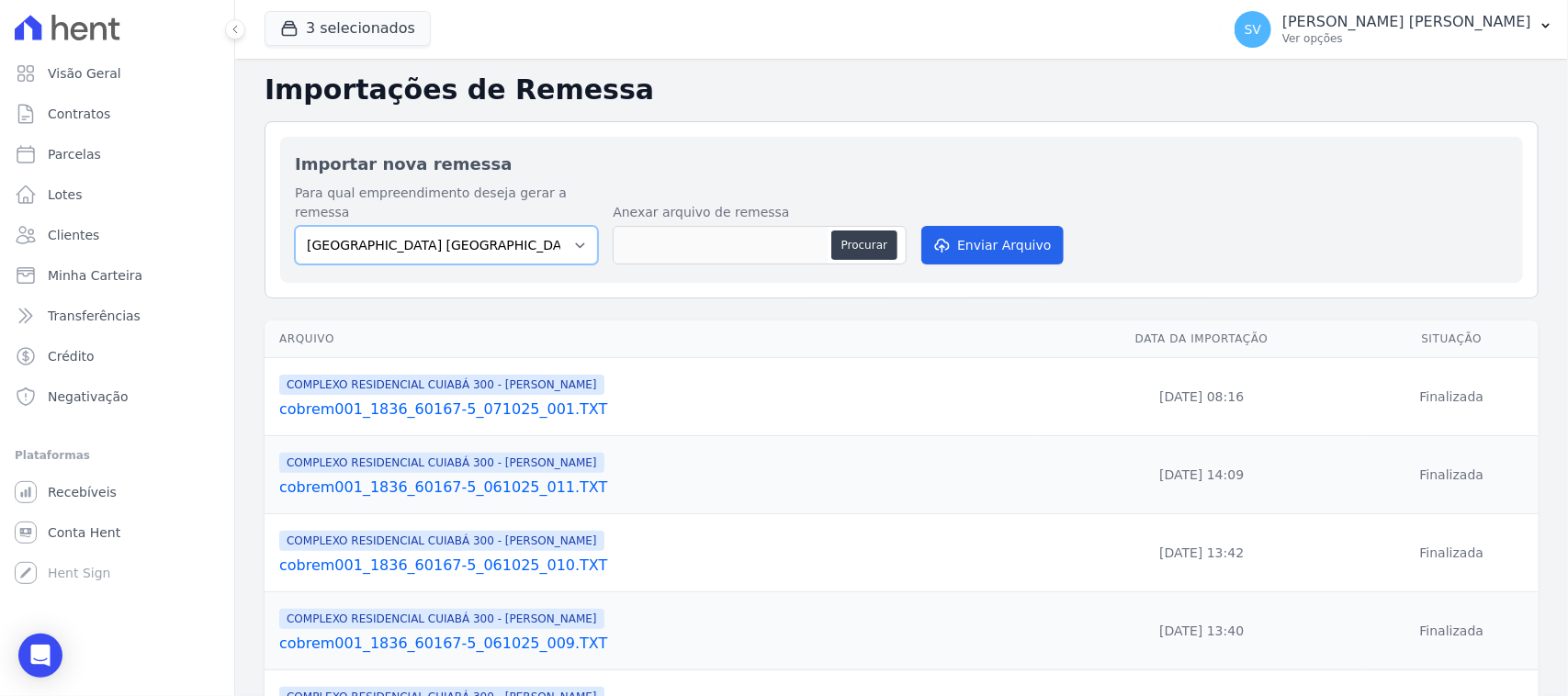
drag, startPoint x: 494, startPoint y: 228, endPoint x: 493, endPoint y: 243, distance: 15.0
click at [494, 228] on select "[GEOGRAPHIC_DATA] COMPLEXO RESIDENCIAL [GEOGRAPHIC_DATA] 300 - [PERSON_NAME][GE…" at bounding box center [446, 245] width 303 height 38
select select "a999329b-d322-46c5-b2df-9163b092fb9b"
click at [294, 226] on select "[GEOGRAPHIC_DATA] COMPLEXO RESIDENCIAL [GEOGRAPHIC_DATA] 300 - [PERSON_NAME][GE…" at bounding box center [446, 245] width 303 height 38
click at [846, 231] on button "Procurar" at bounding box center [864, 245] width 66 height 30
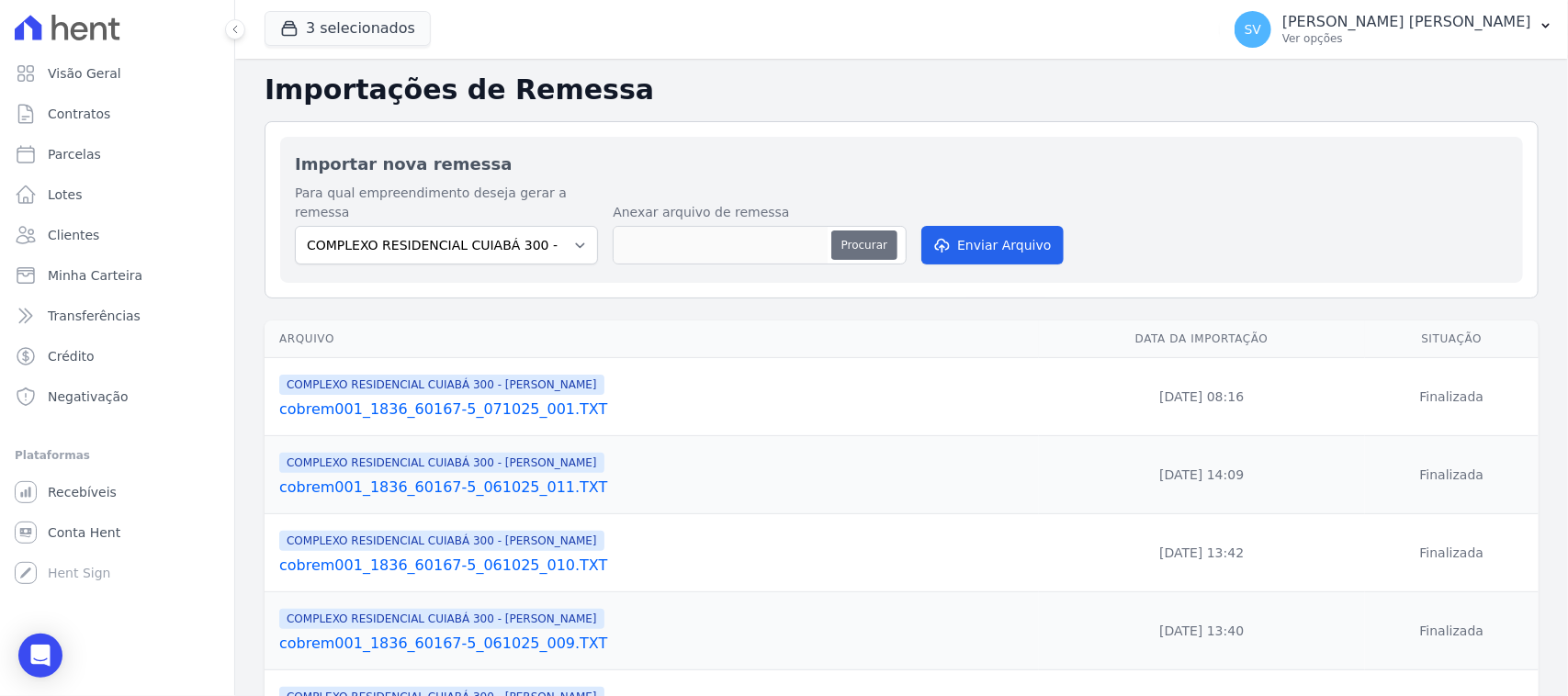
type input "cobrem001_1836_60167-5_071025_002.TXT"
drag, startPoint x: 953, startPoint y: 235, endPoint x: 1433, endPoint y: 439, distance: 521.6
click at [953, 236] on button "Enviar Arquivo" at bounding box center [992, 245] width 141 height 38
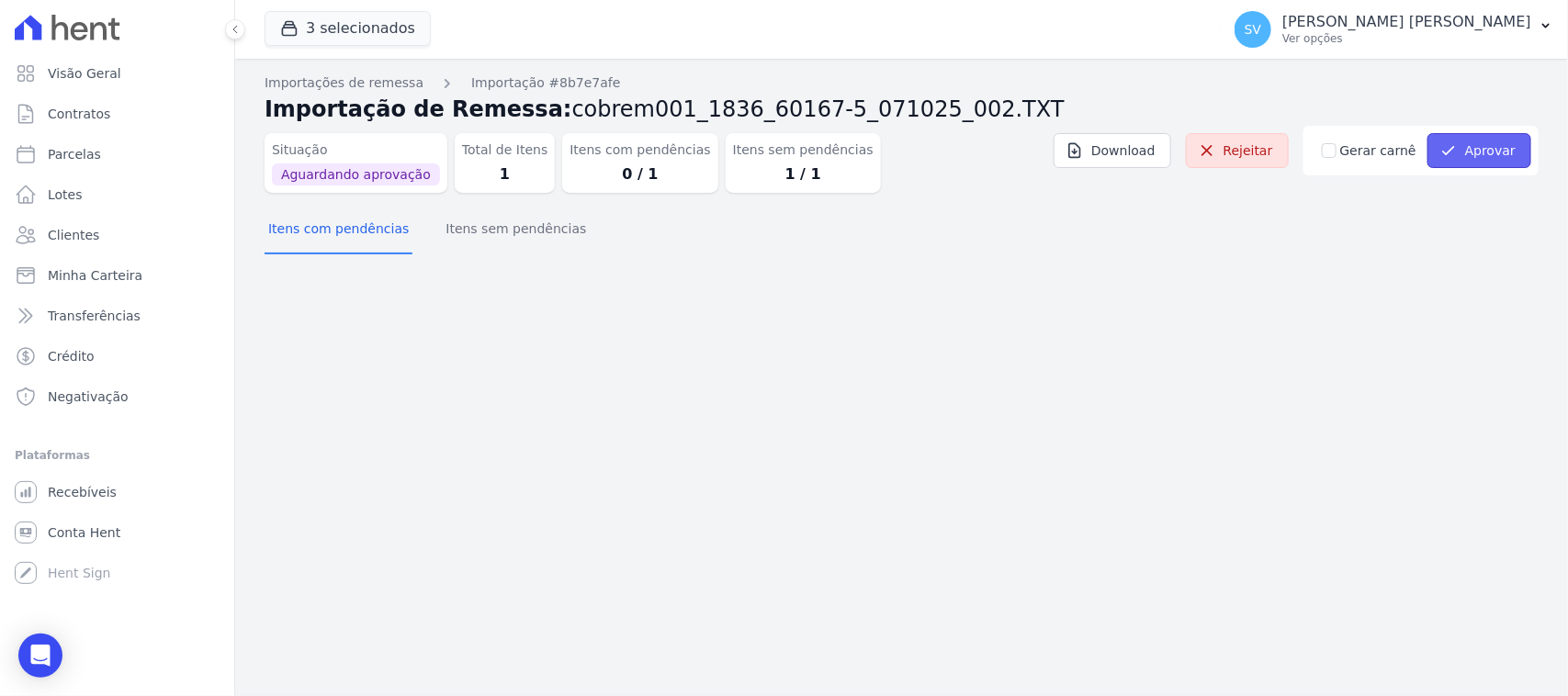
click at [1477, 147] on button "Aprovar" at bounding box center [1478, 150] width 104 height 35
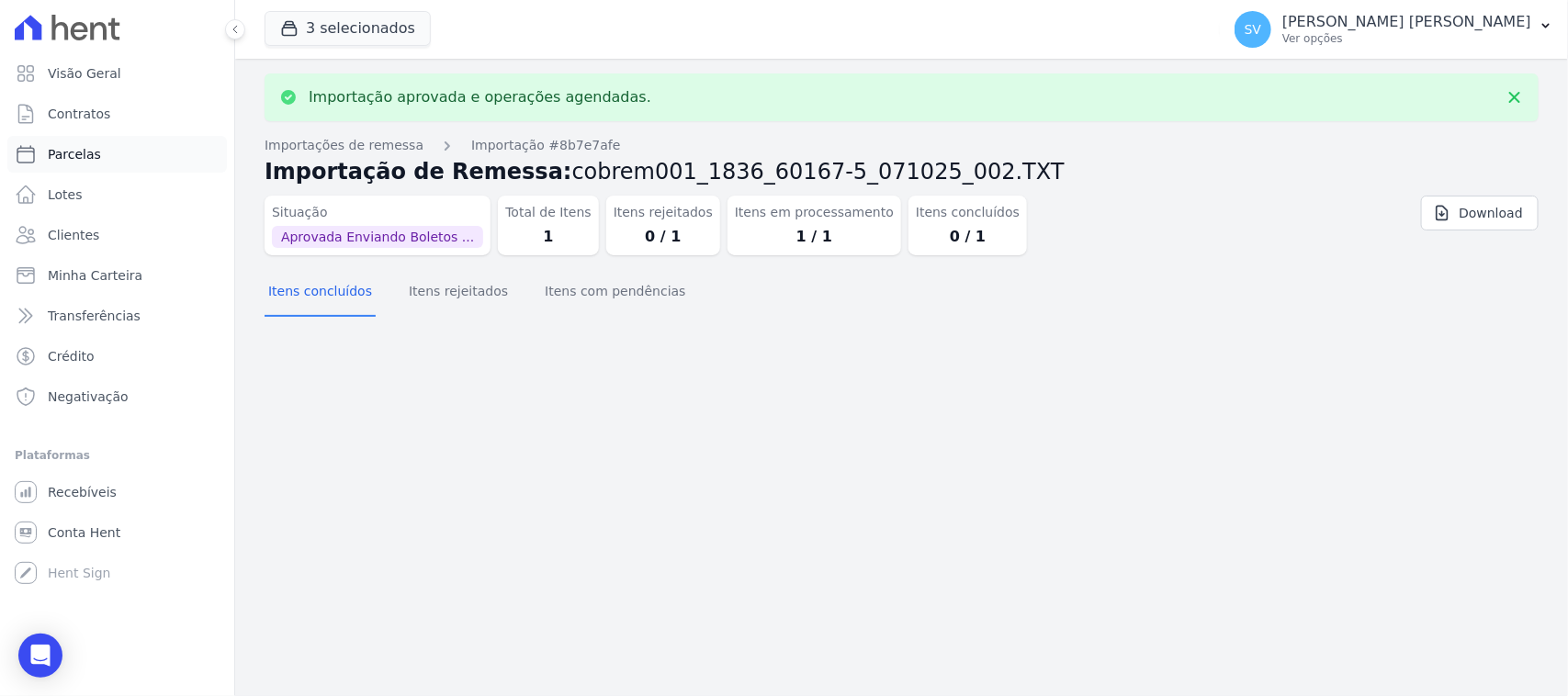
click at [133, 140] on link "Parcelas" at bounding box center [117, 154] width 219 height 37
select select
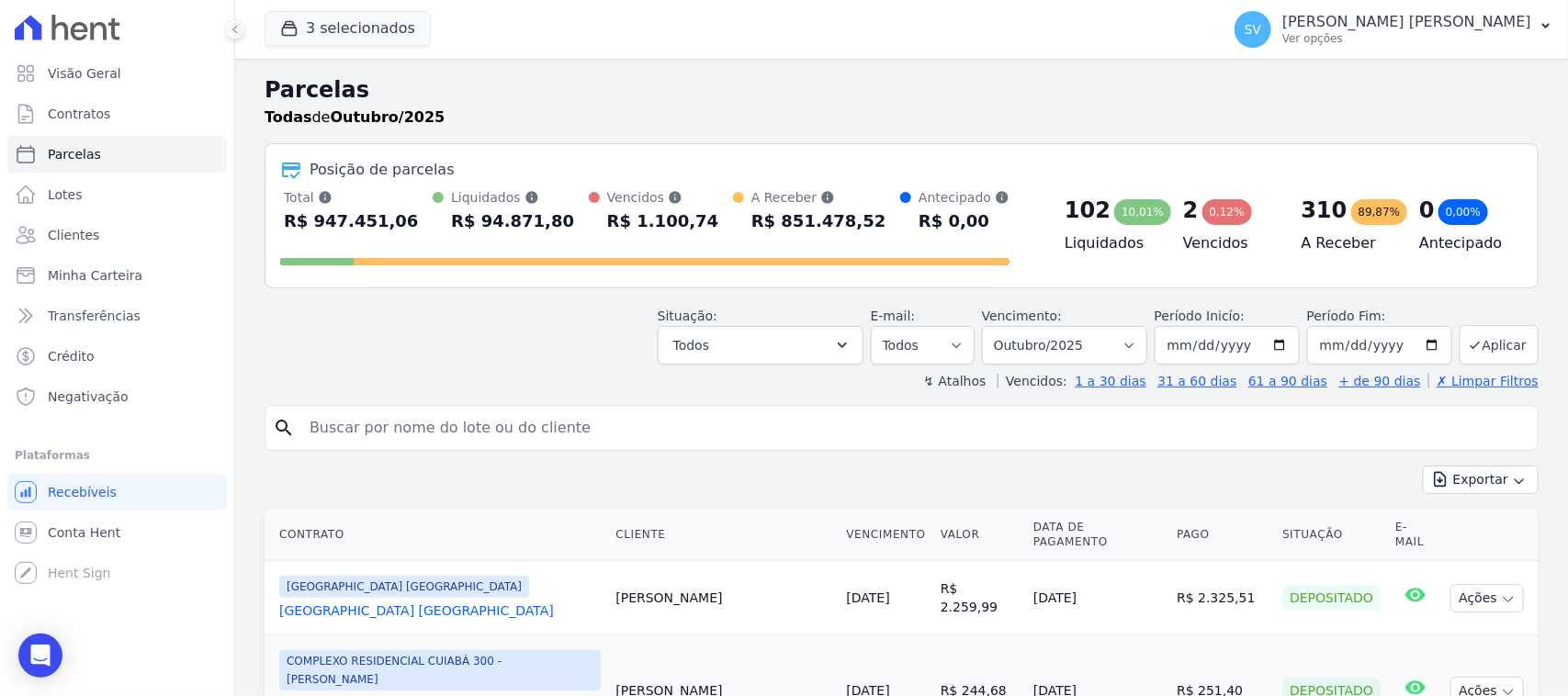
click at [718, 434] on input "search" at bounding box center [914, 428] width 1232 height 37
type input "[PERSON_NAME]"
select select
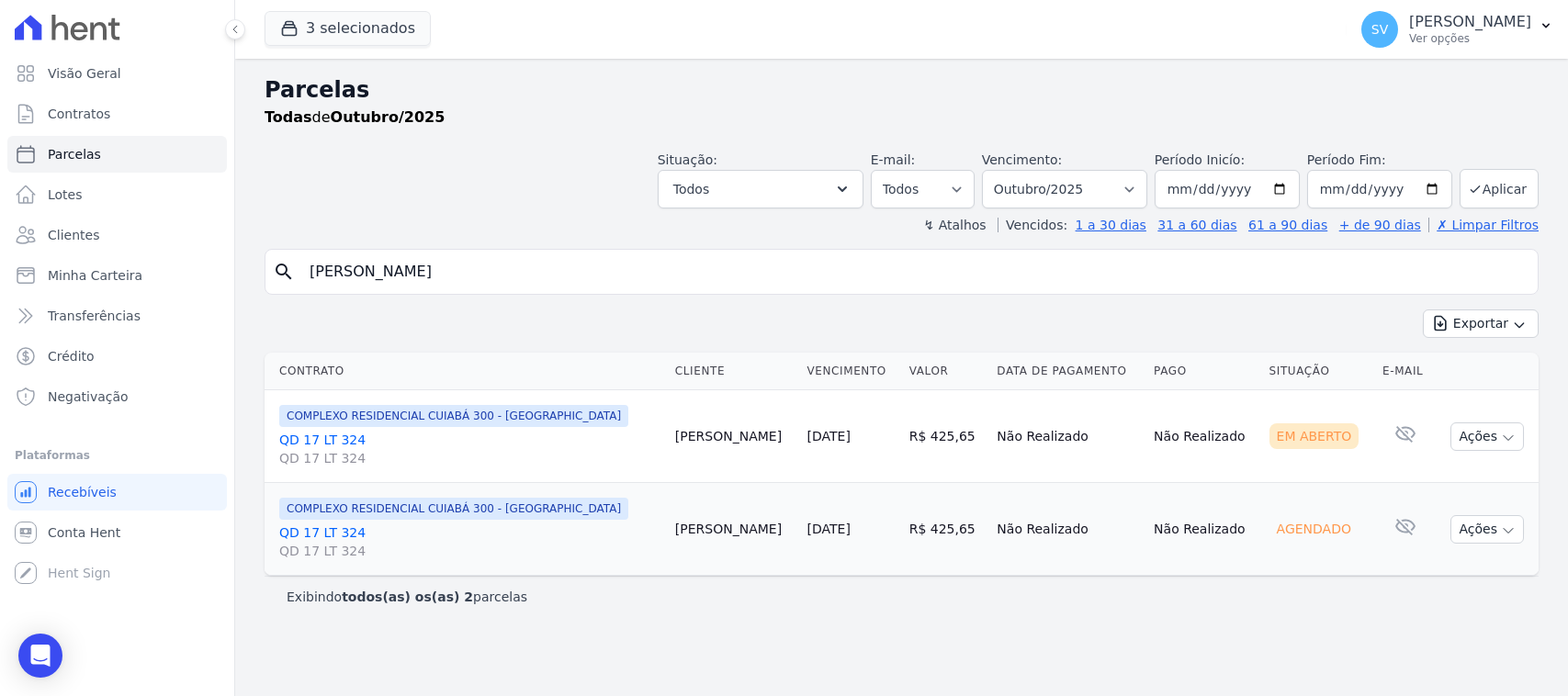
select select
drag, startPoint x: 1493, startPoint y: 456, endPoint x: 1493, endPoint y: 438, distance: 18.0
click at [1493, 452] on td "Ações Ver boleto [GEOGRAPHIC_DATA] Antecipação não disponível Enviar whatsapp É…" at bounding box center [1487, 436] width 103 height 92
click at [1493, 438] on button "Ações" at bounding box center [1486, 437] width 73 height 29
click at [1457, 478] on link "Ver boleto" at bounding box center [1479, 479] width 176 height 34
